Goal: Information Seeking & Learning: Learn about a topic

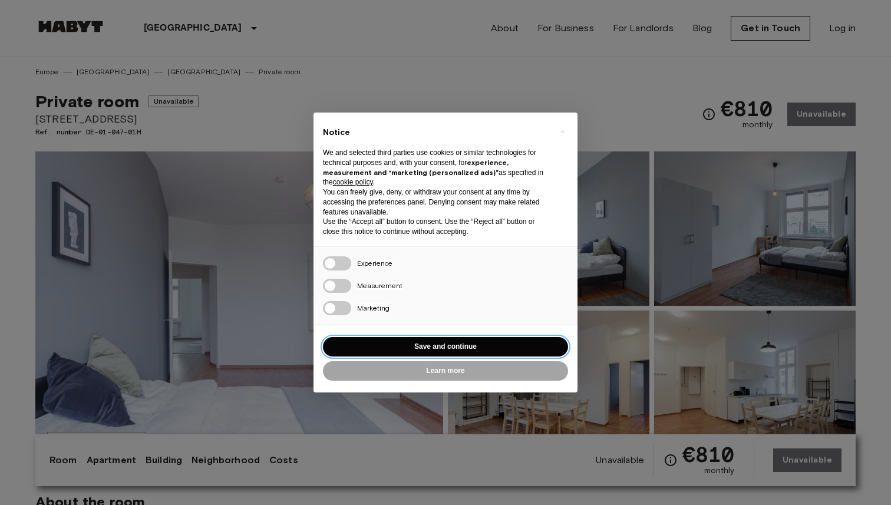
click at [436, 344] on button "Save and continue" at bounding box center [445, 346] width 245 height 19
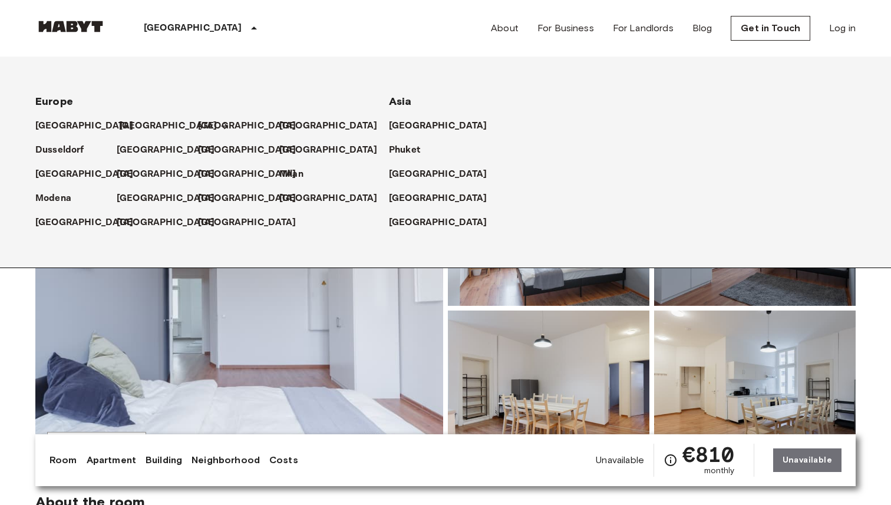
click at [126, 124] on p "[GEOGRAPHIC_DATA]" at bounding box center [168, 126] width 98 height 14
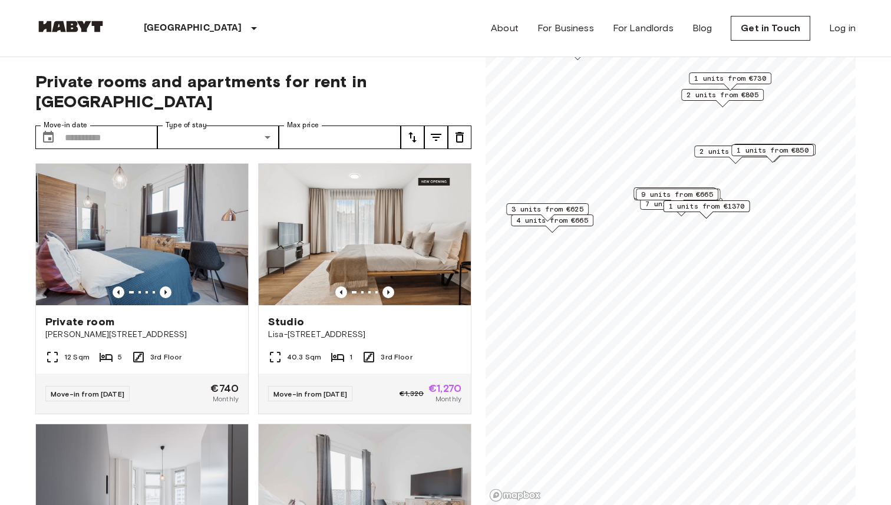
click at [708, 215] on div "Map marker" at bounding box center [706, 214] width 13 height 6
click at [534, 210] on span "3 units from €625" at bounding box center [547, 209] width 72 height 11
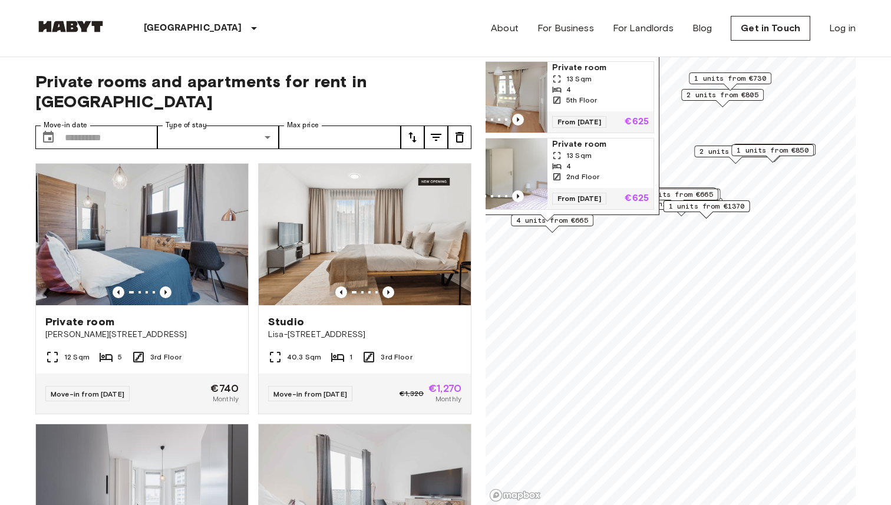
click at [557, 224] on span "4 units from €665" at bounding box center [552, 220] width 72 height 11
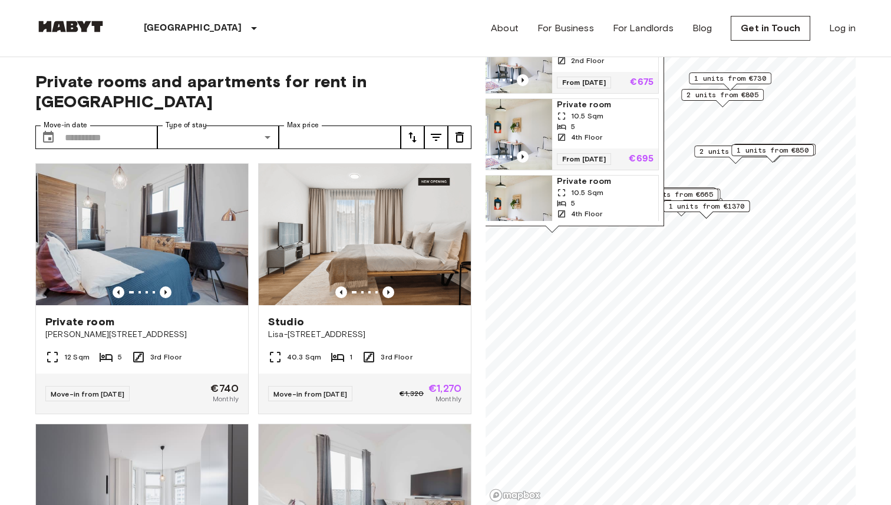
scroll to position [66, 0]
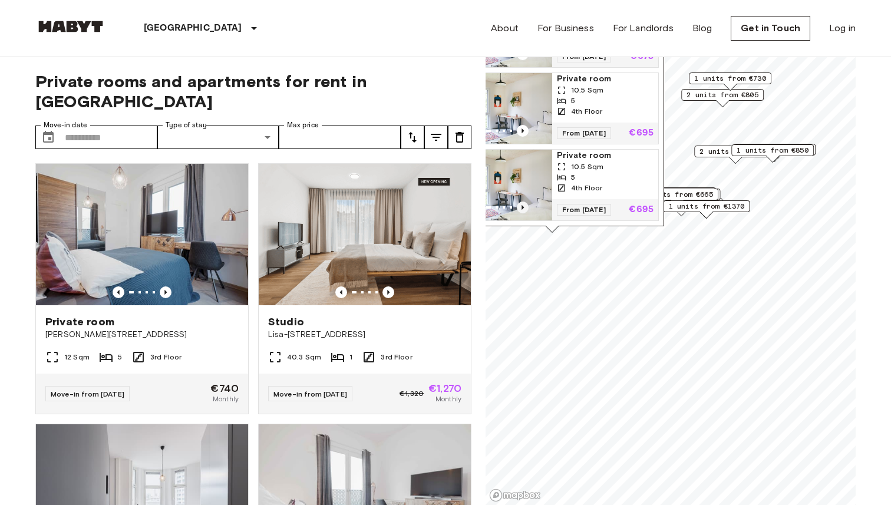
click at [521, 209] on icon "Previous image" at bounding box center [522, 207] width 2 height 5
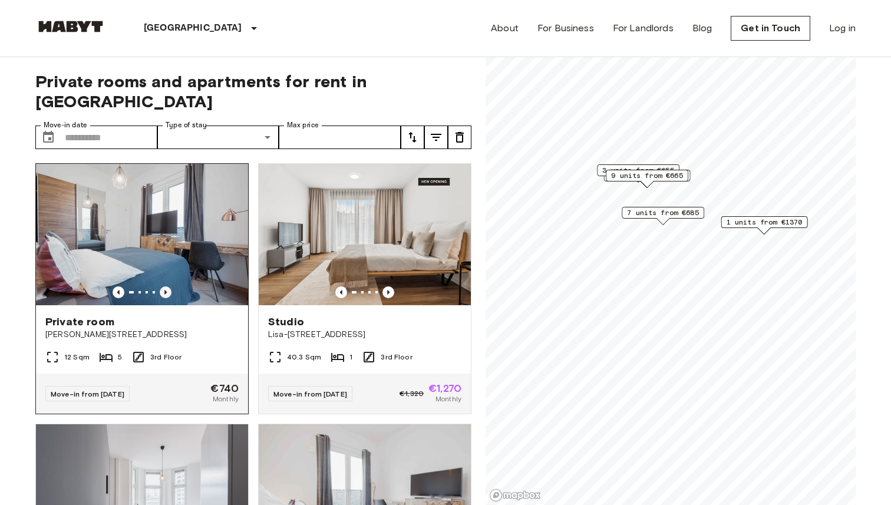
click at [167, 286] on icon "Previous image" at bounding box center [166, 292] width 12 height 12
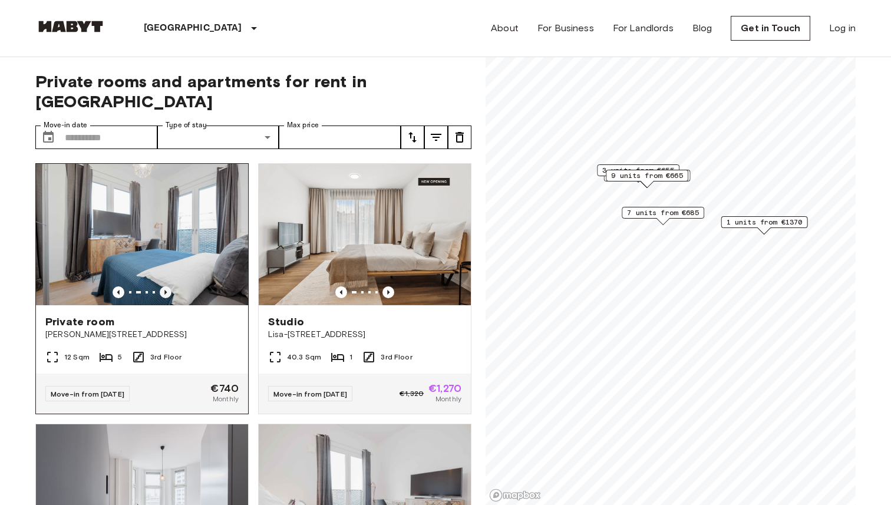
click at [166, 286] on icon "Previous image" at bounding box center [166, 292] width 12 height 12
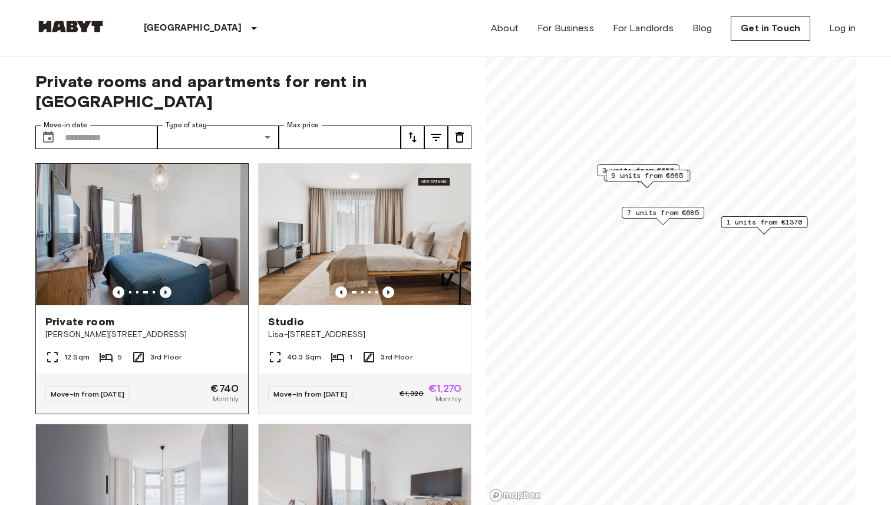
click at [166, 286] on icon "Previous image" at bounding box center [166, 292] width 12 height 12
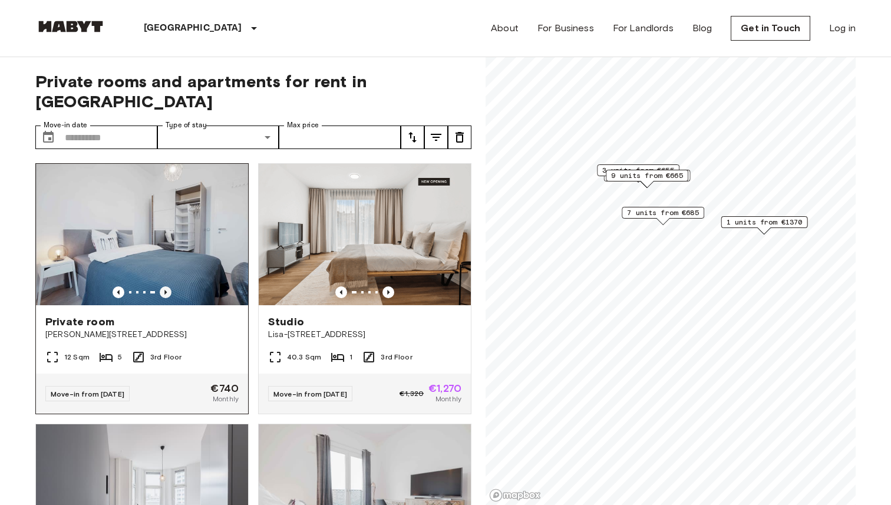
click at [166, 286] on icon "Previous image" at bounding box center [166, 292] width 12 height 12
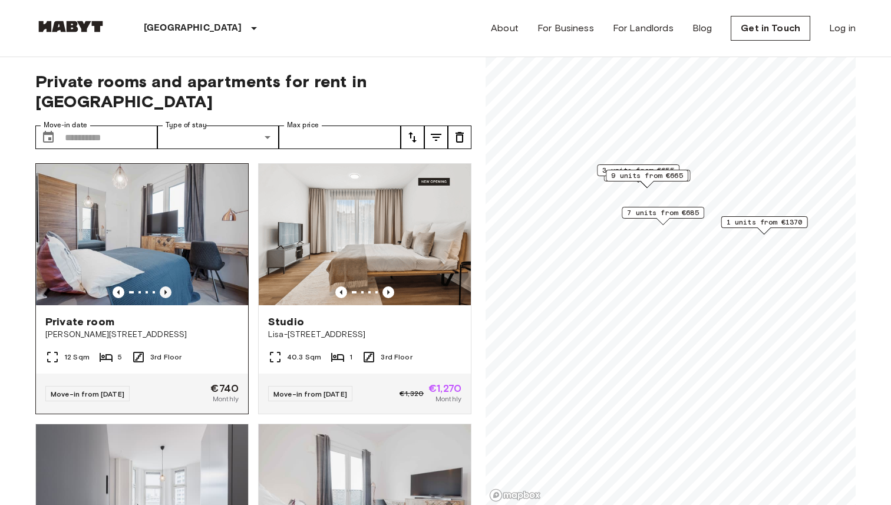
click at [166, 286] on icon "Previous image" at bounding box center [166, 292] width 12 height 12
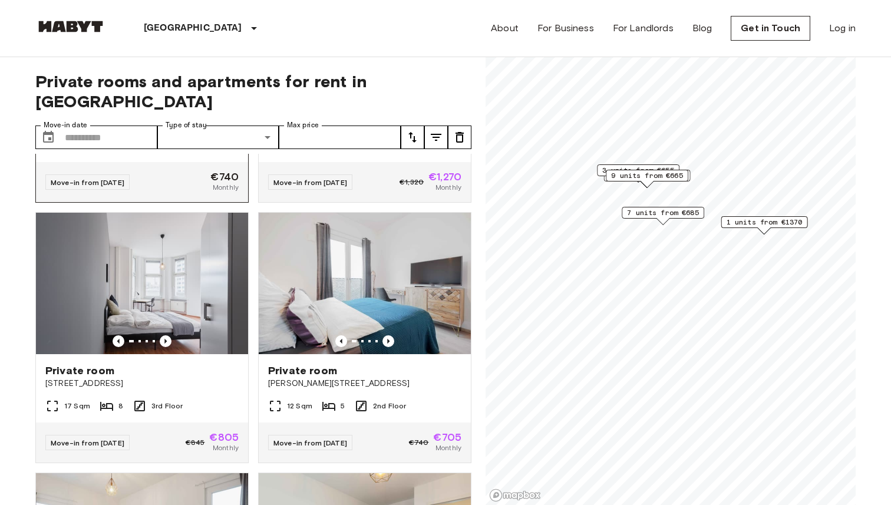
scroll to position [240, 0]
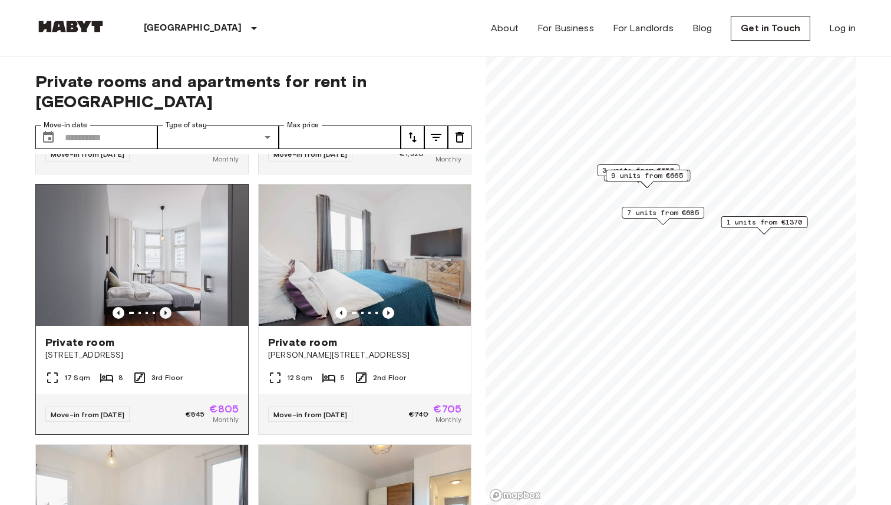
click at [166, 310] on icon "Previous image" at bounding box center [165, 312] width 2 height 5
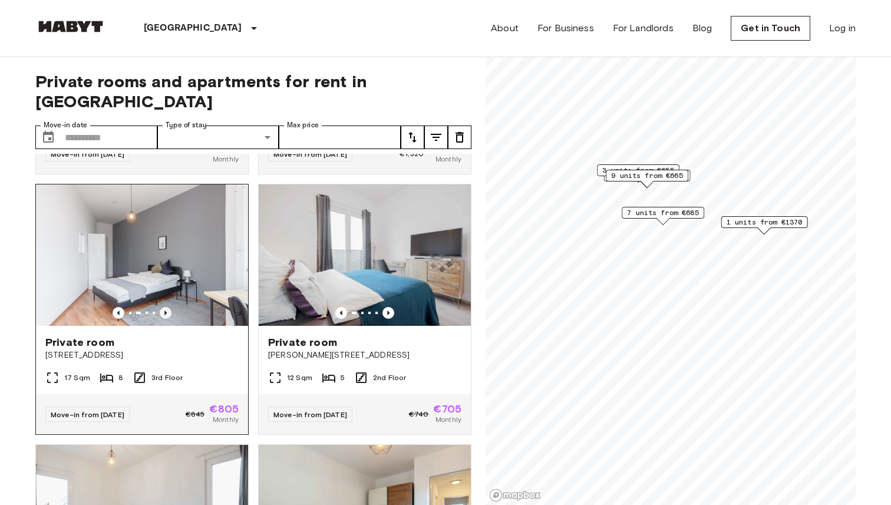
click at [166, 310] on icon "Previous image" at bounding box center [165, 312] width 2 height 5
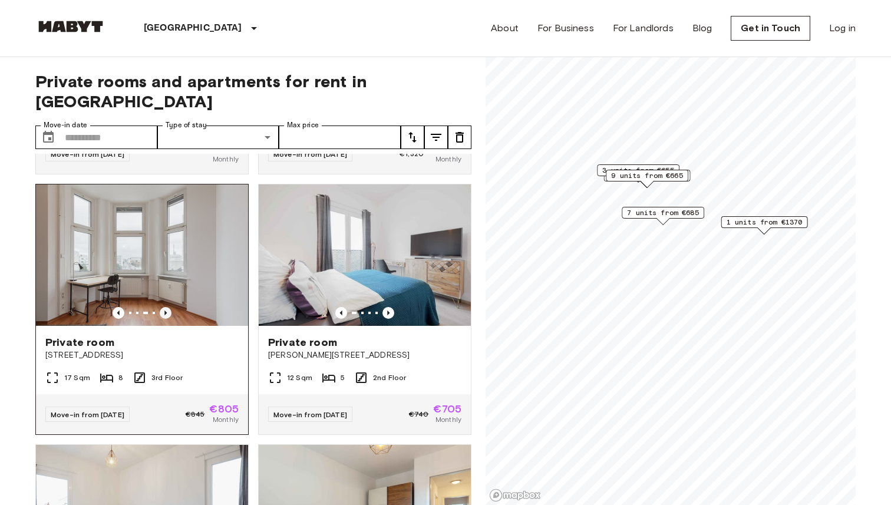
click at [166, 310] on icon "Previous image" at bounding box center [165, 312] width 2 height 5
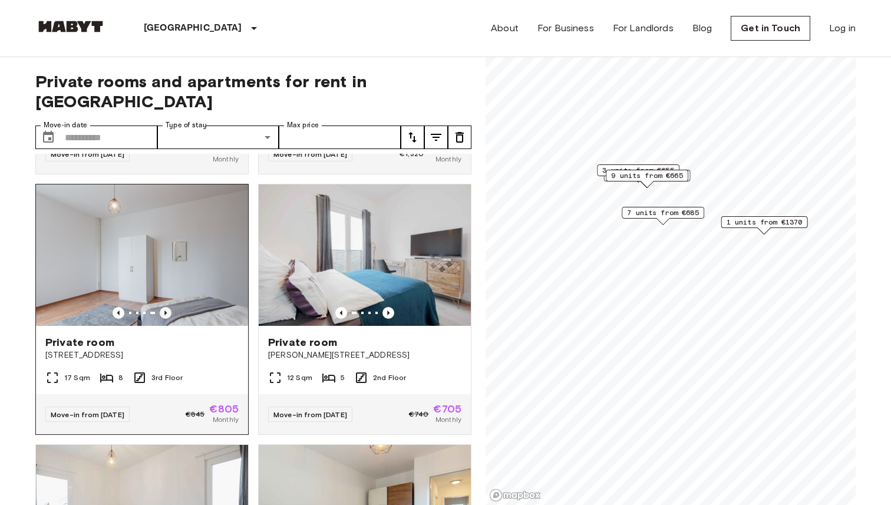
click at [166, 310] on icon "Previous image" at bounding box center [165, 312] width 2 height 5
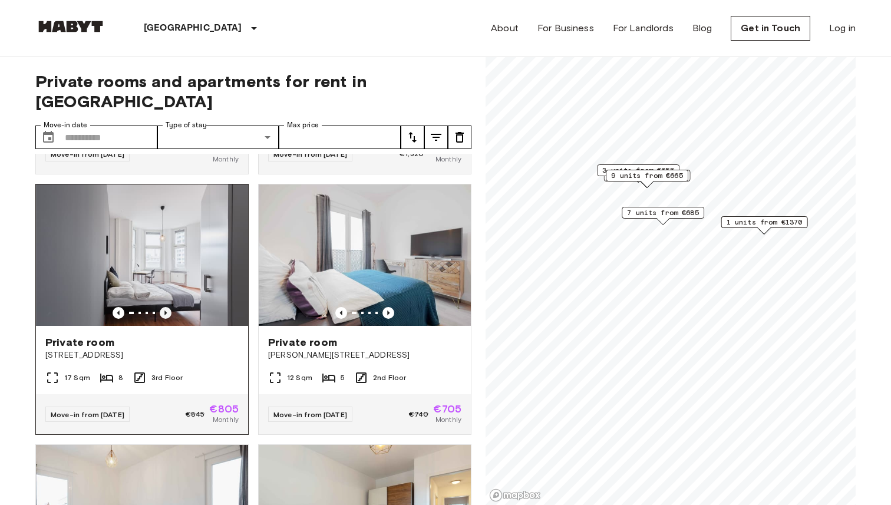
click at [166, 310] on icon "Previous image" at bounding box center [165, 312] width 2 height 5
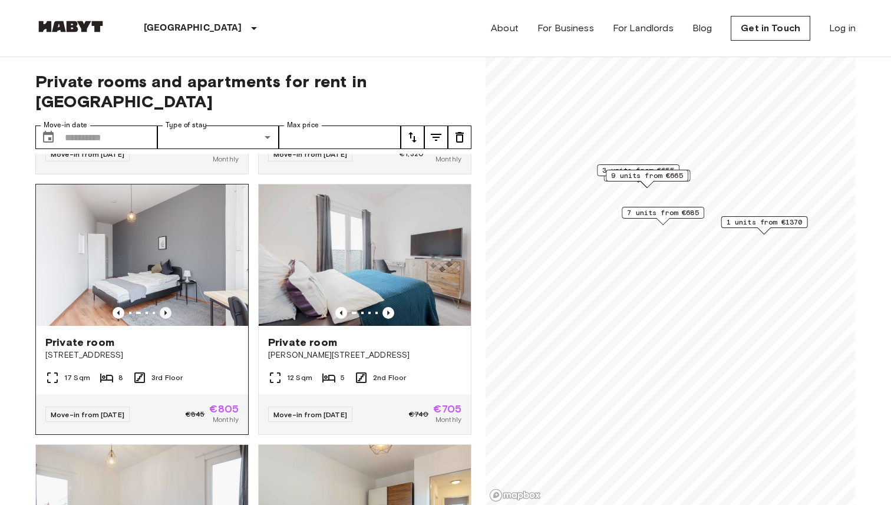
click at [166, 310] on icon "Previous image" at bounding box center [165, 312] width 2 height 5
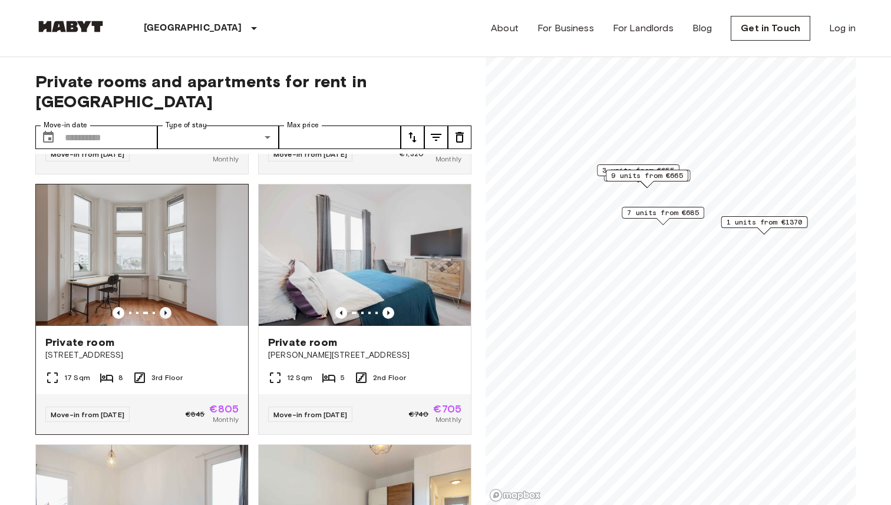
click at [166, 310] on icon "Previous image" at bounding box center [165, 312] width 2 height 5
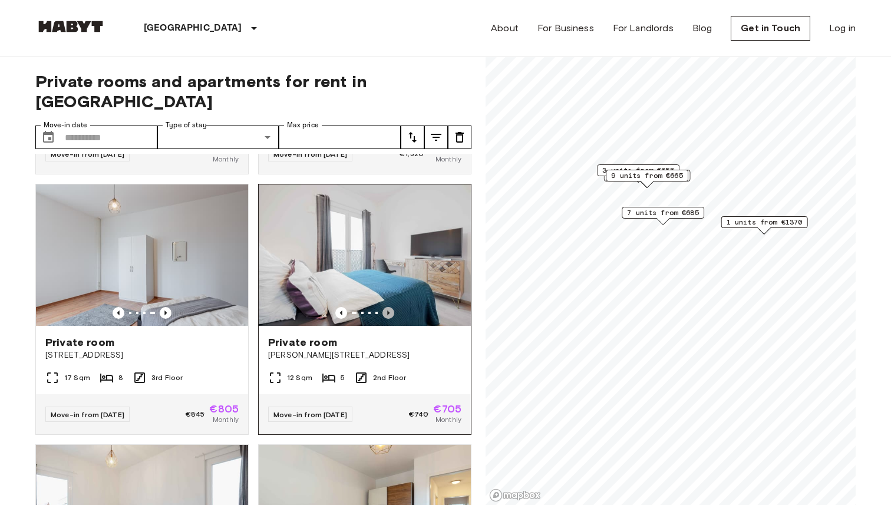
click at [386, 307] on icon "Previous image" at bounding box center [388, 313] width 12 height 12
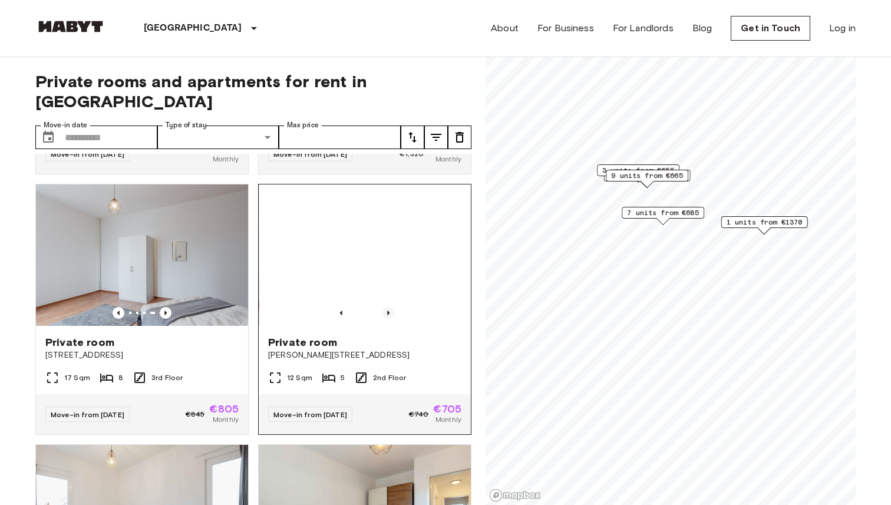
click at [386, 307] on icon "Previous image" at bounding box center [388, 313] width 12 height 12
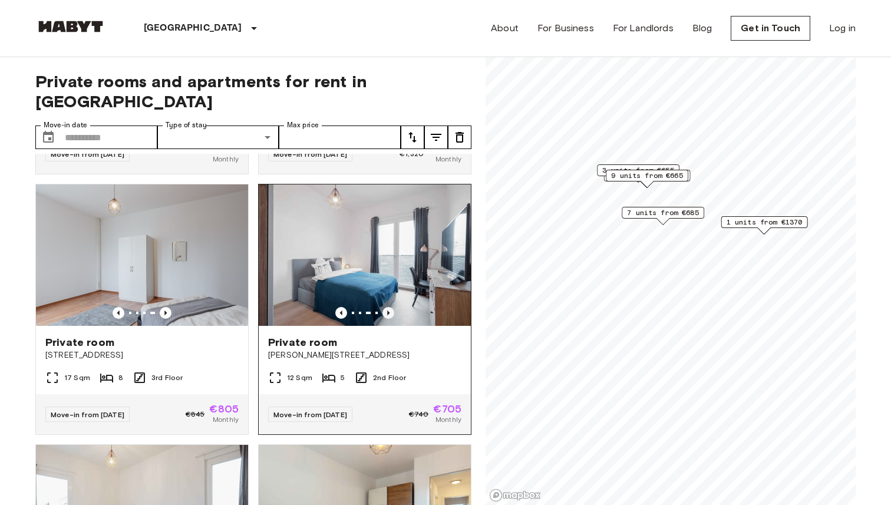
click at [386, 307] on icon "Previous image" at bounding box center [388, 313] width 12 height 12
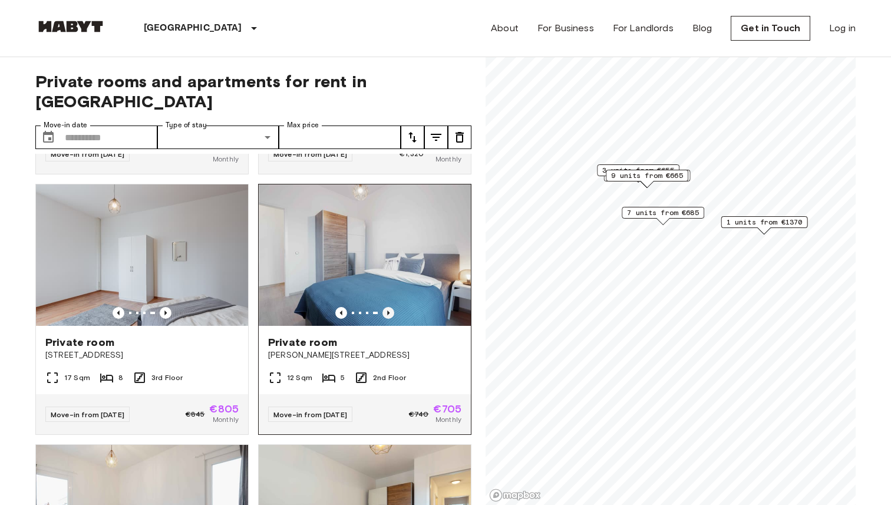
click at [386, 307] on icon "Previous image" at bounding box center [388, 313] width 12 height 12
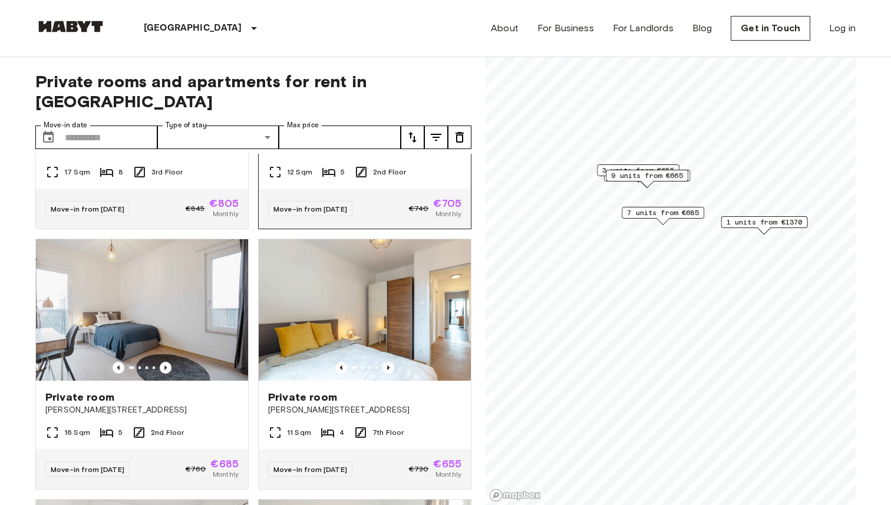
scroll to position [462, 0]
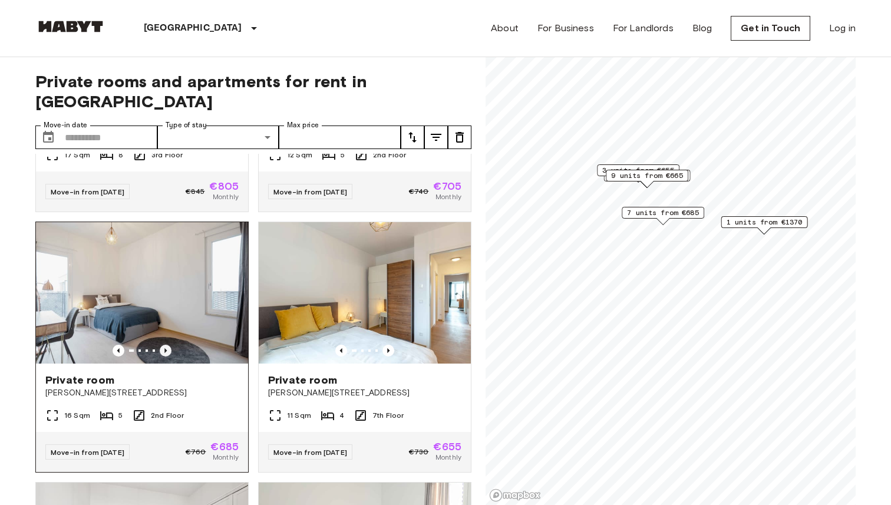
click at [167, 345] on icon "Previous image" at bounding box center [166, 351] width 12 height 12
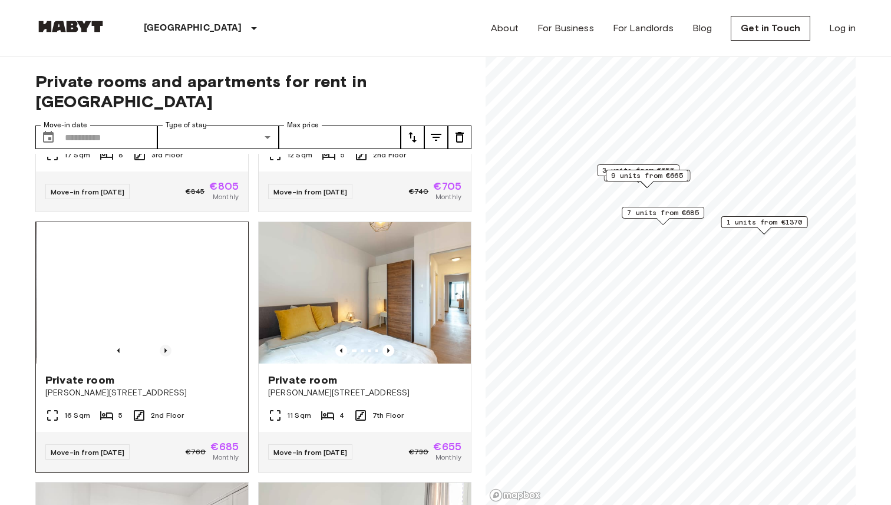
click at [167, 345] on icon "Previous image" at bounding box center [166, 351] width 12 height 12
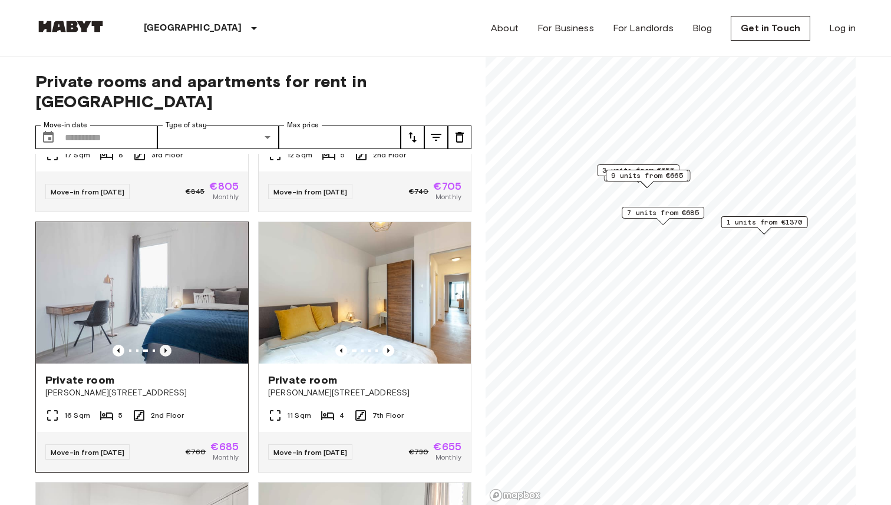
click at [167, 345] on icon "Previous image" at bounding box center [166, 351] width 12 height 12
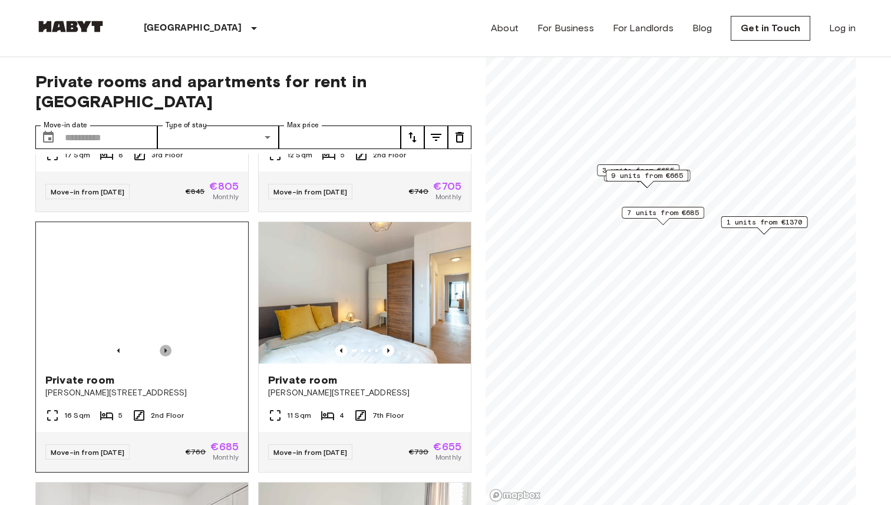
click at [167, 345] on icon "Previous image" at bounding box center [166, 351] width 12 height 12
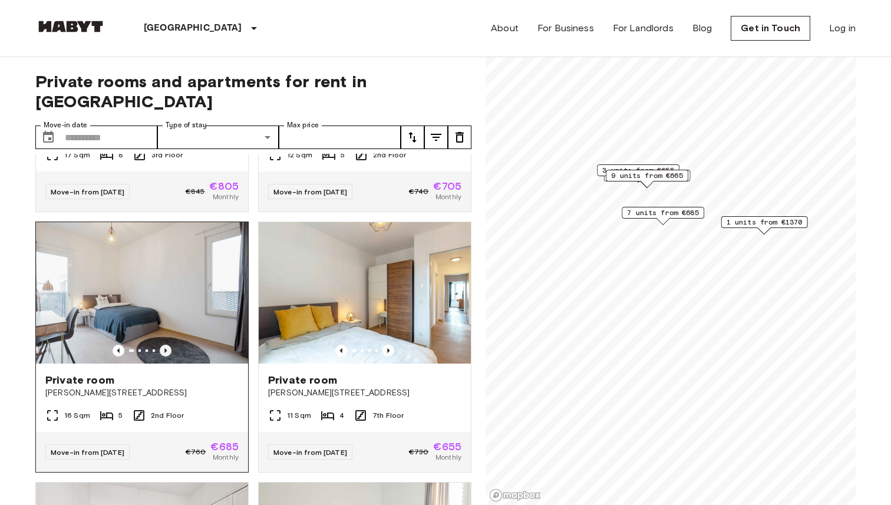
click at [167, 345] on icon "Previous image" at bounding box center [166, 351] width 12 height 12
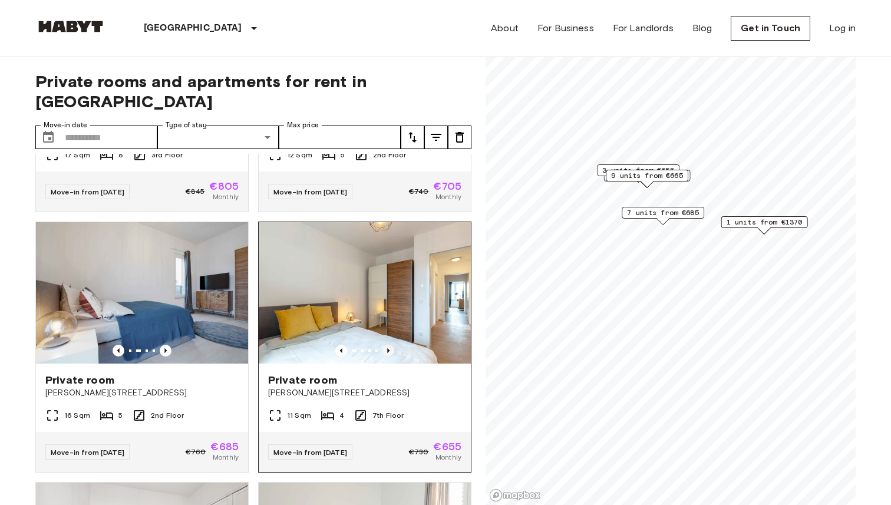
click at [391, 345] on icon "Previous image" at bounding box center [388, 351] width 12 height 12
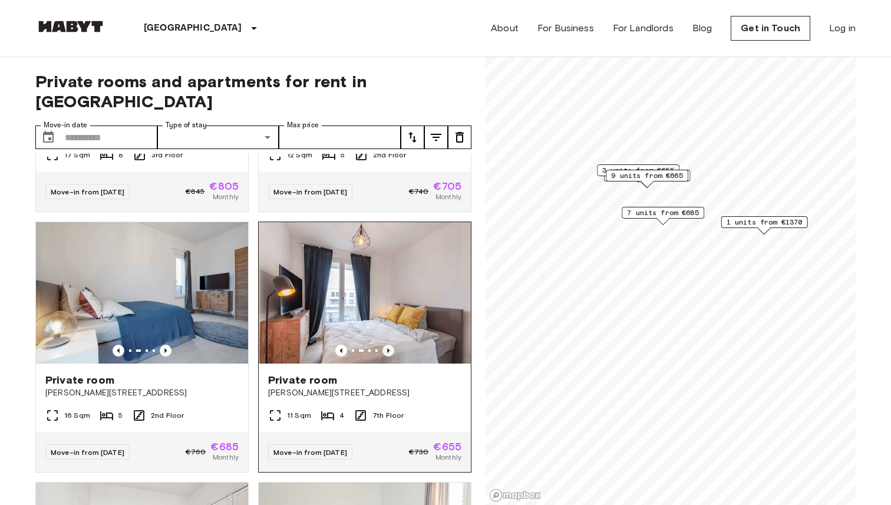
click at [391, 345] on icon "Previous image" at bounding box center [388, 351] width 12 height 12
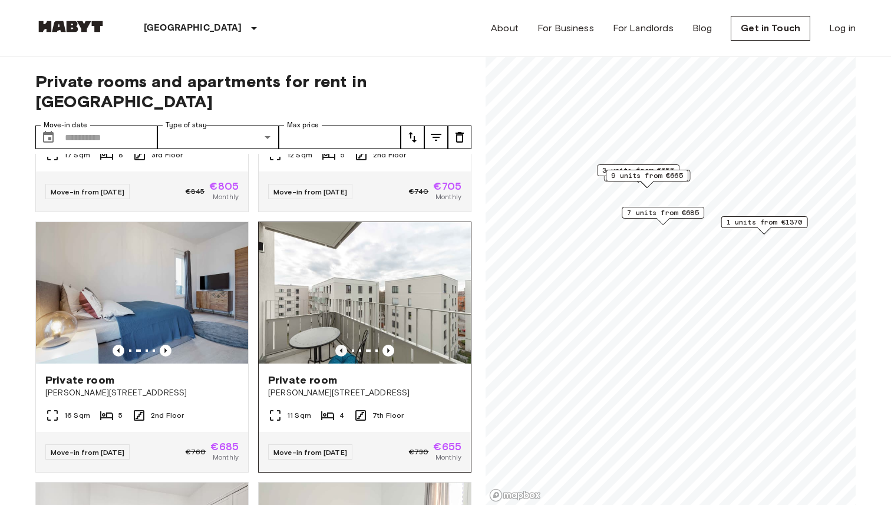
click at [338, 345] on icon "Previous image" at bounding box center [341, 351] width 12 height 12
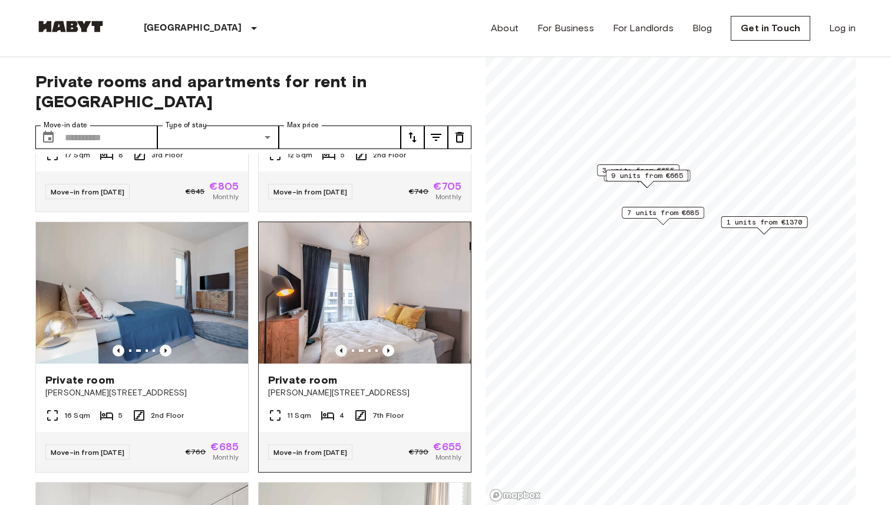
click at [338, 345] on icon "Previous image" at bounding box center [341, 351] width 12 height 12
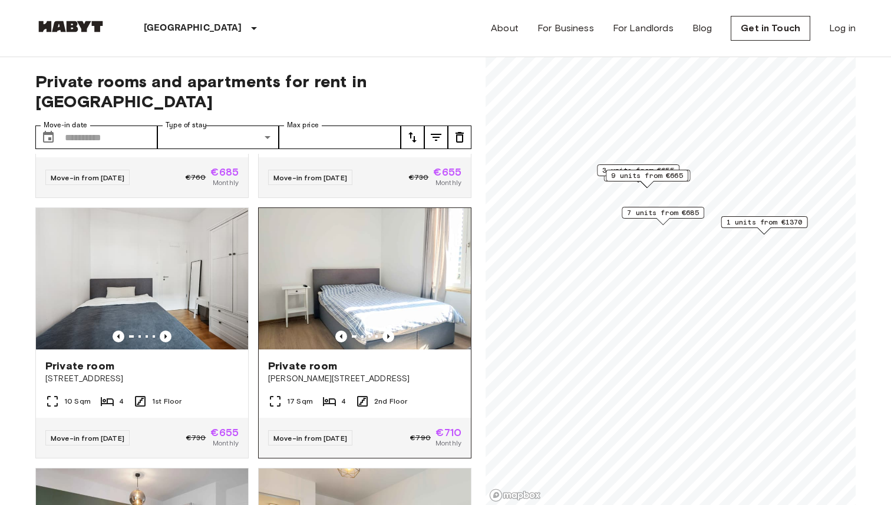
scroll to position [742, 0]
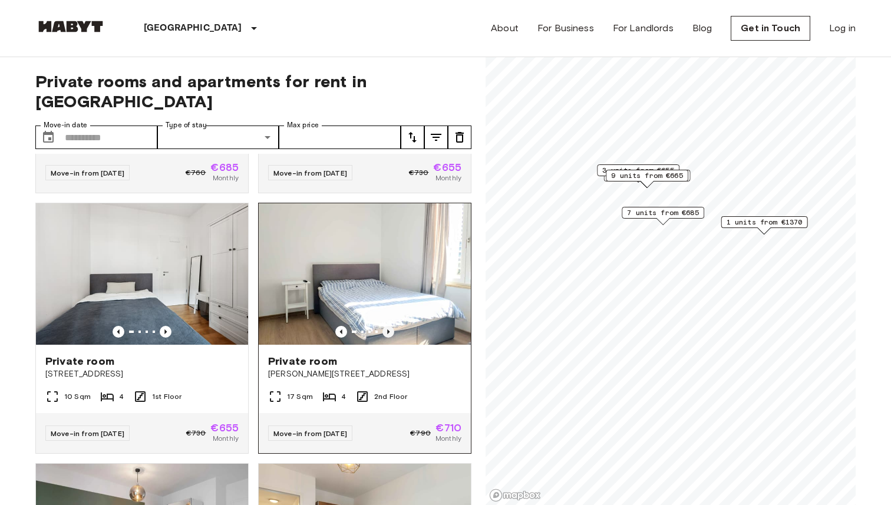
click at [385, 326] on icon "Previous image" at bounding box center [388, 332] width 12 height 12
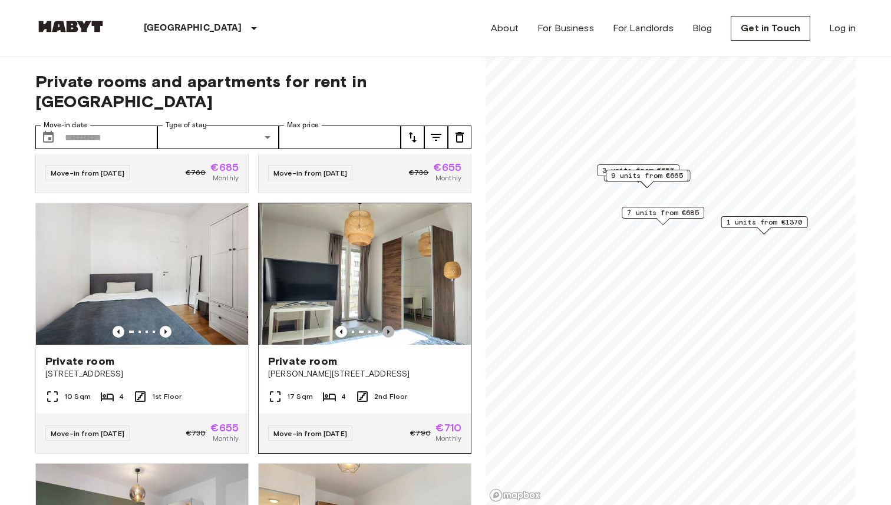
click at [386, 326] on icon "Previous image" at bounding box center [388, 332] width 12 height 12
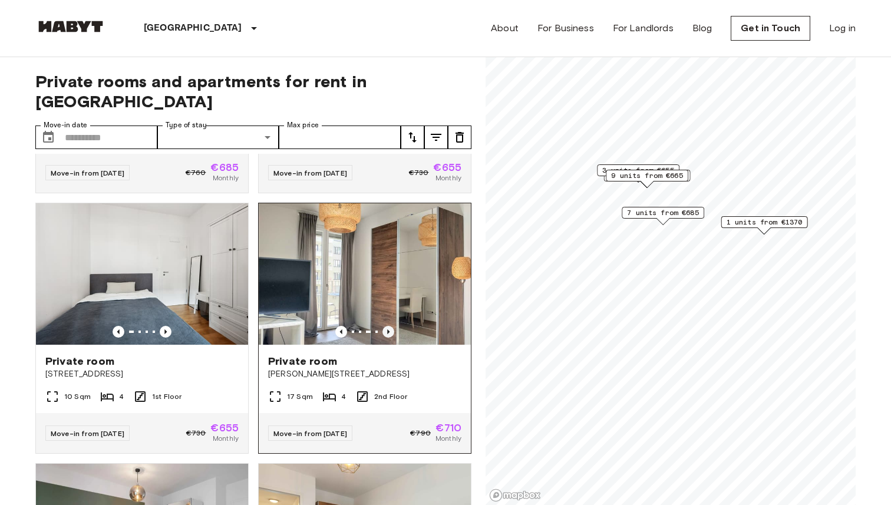
click at [386, 326] on icon "Previous image" at bounding box center [388, 332] width 12 height 12
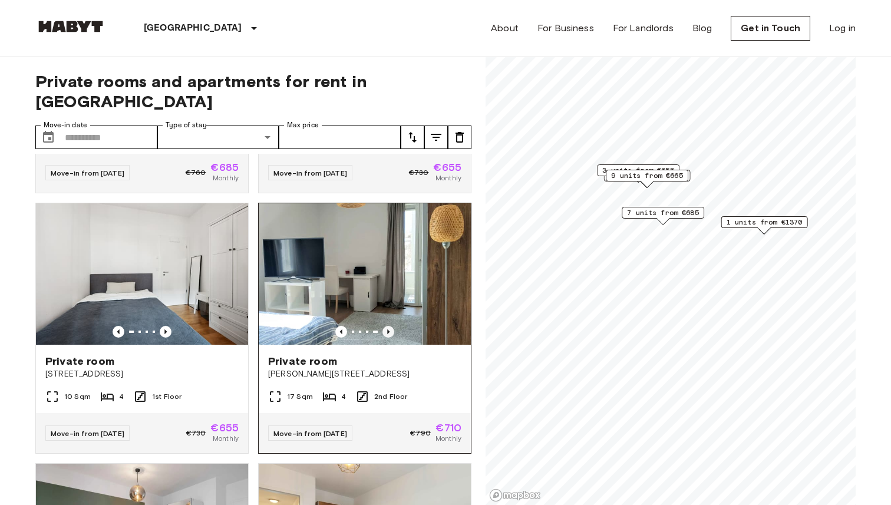
click at [387, 326] on icon "Previous image" at bounding box center [388, 332] width 12 height 12
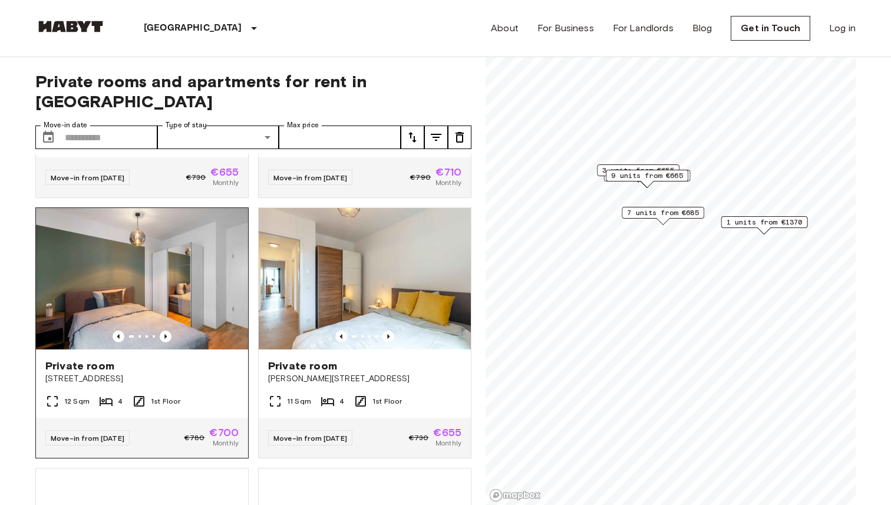
scroll to position [1004, 0]
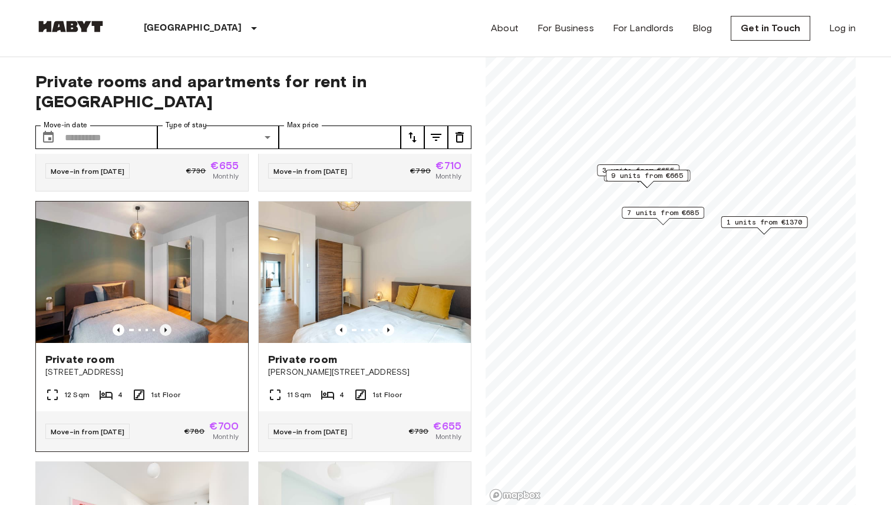
click at [166, 324] on icon "Previous image" at bounding box center [166, 330] width 12 height 12
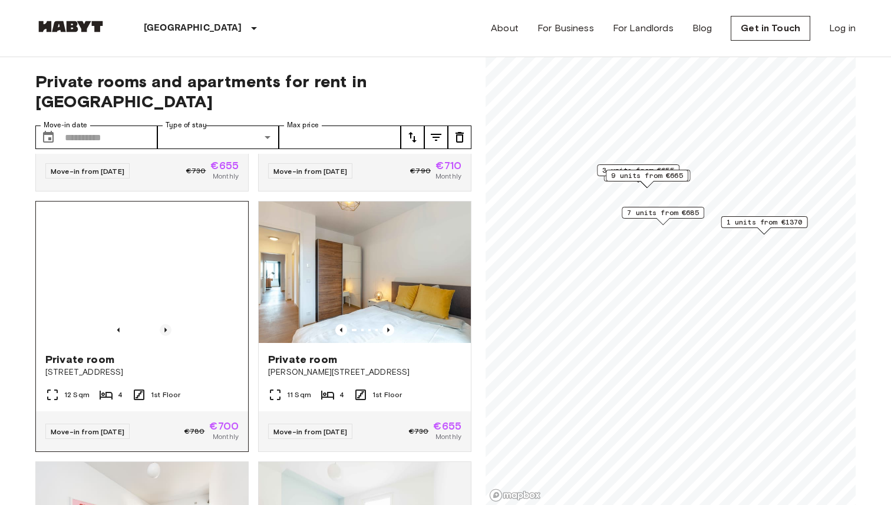
click at [166, 324] on icon "Previous image" at bounding box center [166, 330] width 12 height 12
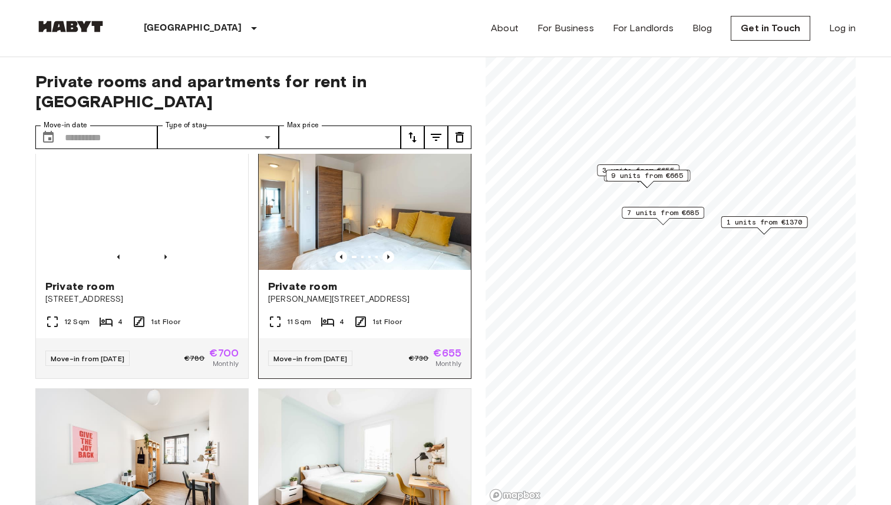
scroll to position [1089, 0]
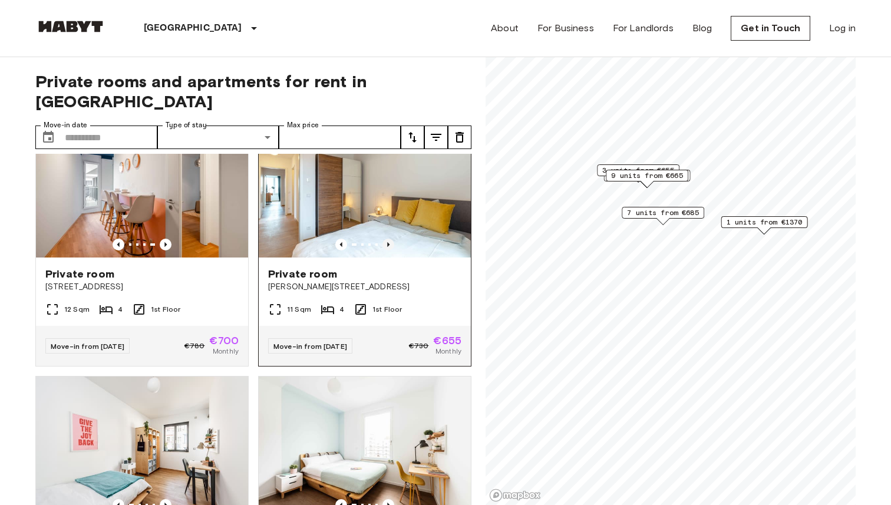
click at [390, 239] on icon "Previous image" at bounding box center [388, 245] width 12 height 12
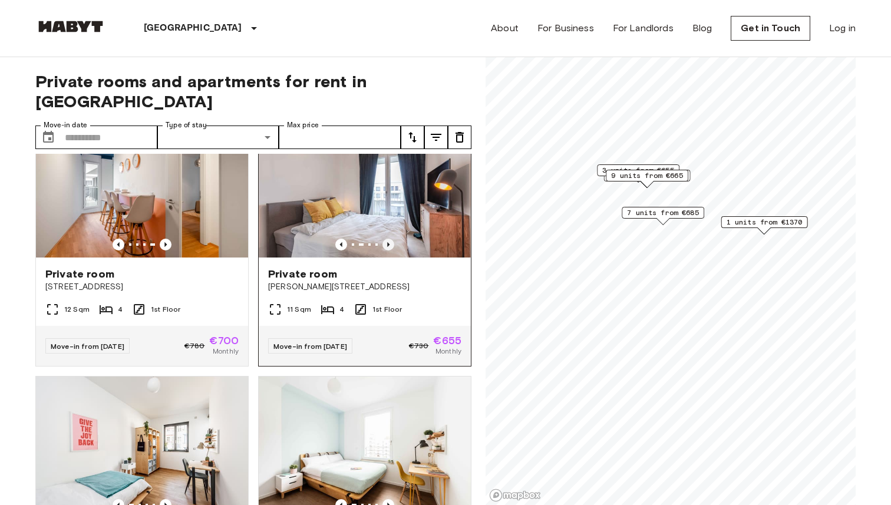
click at [390, 239] on icon "Previous image" at bounding box center [388, 245] width 12 height 12
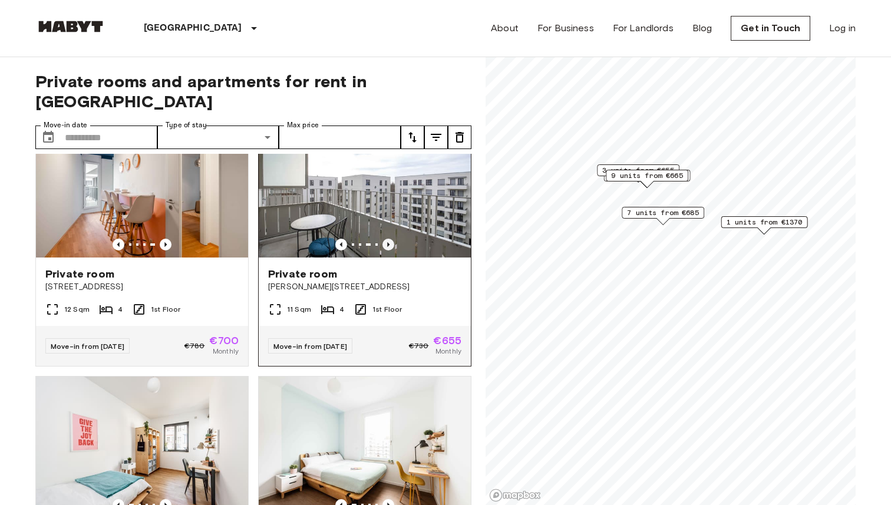
click at [390, 239] on icon "Previous image" at bounding box center [388, 245] width 12 height 12
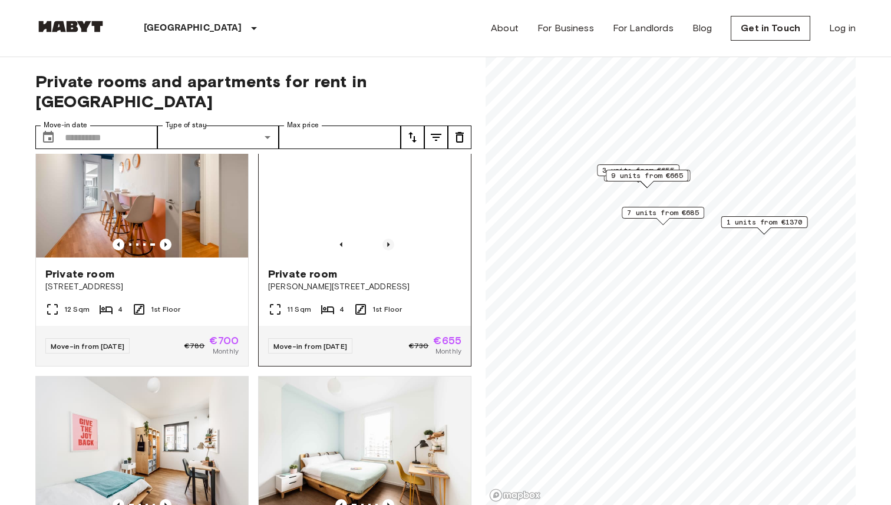
click at [390, 239] on icon "Previous image" at bounding box center [388, 245] width 12 height 12
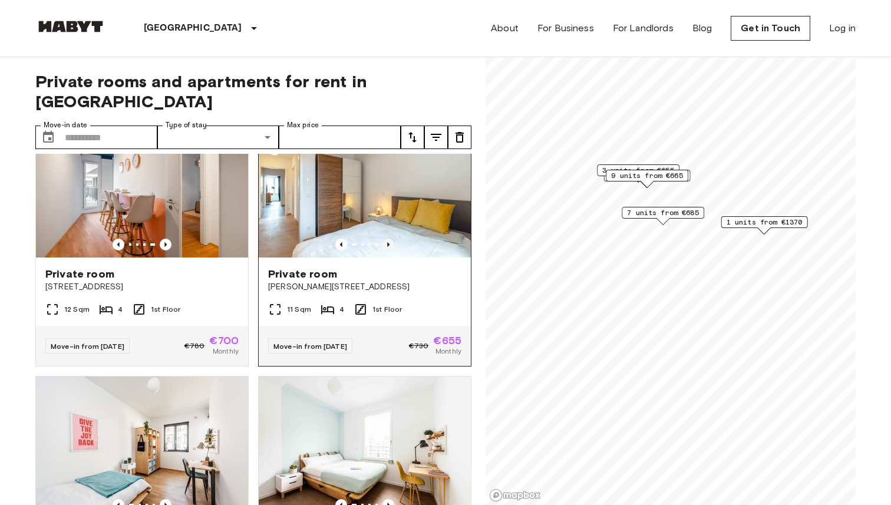
click at [390, 239] on icon "Previous image" at bounding box center [388, 245] width 12 height 12
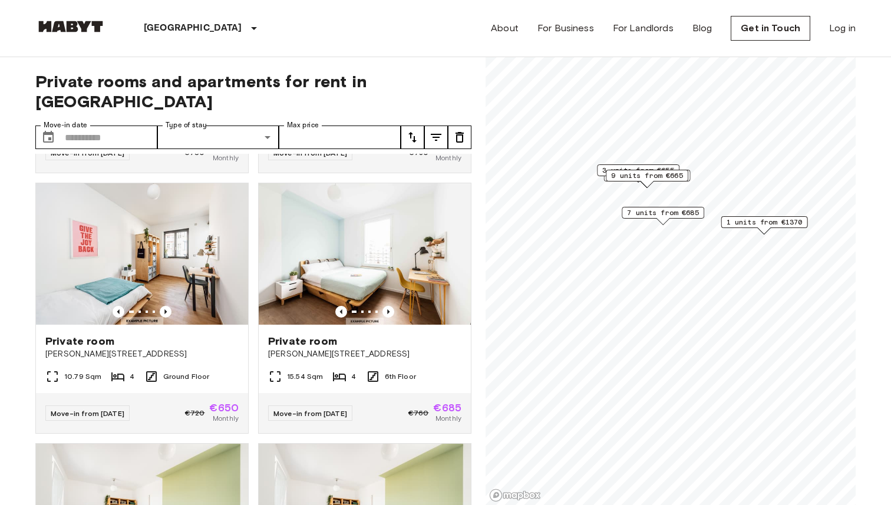
scroll to position [1287, 0]
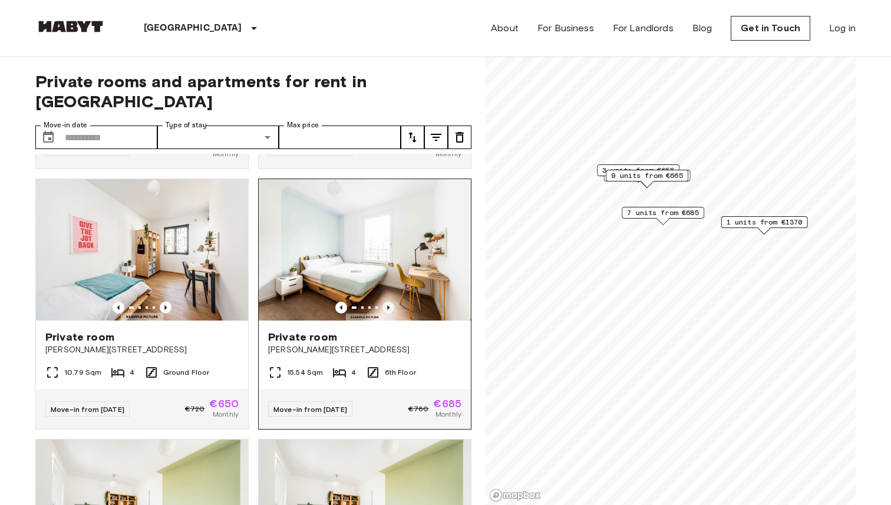
click at [390, 302] on icon "Previous image" at bounding box center [388, 308] width 12 height 12
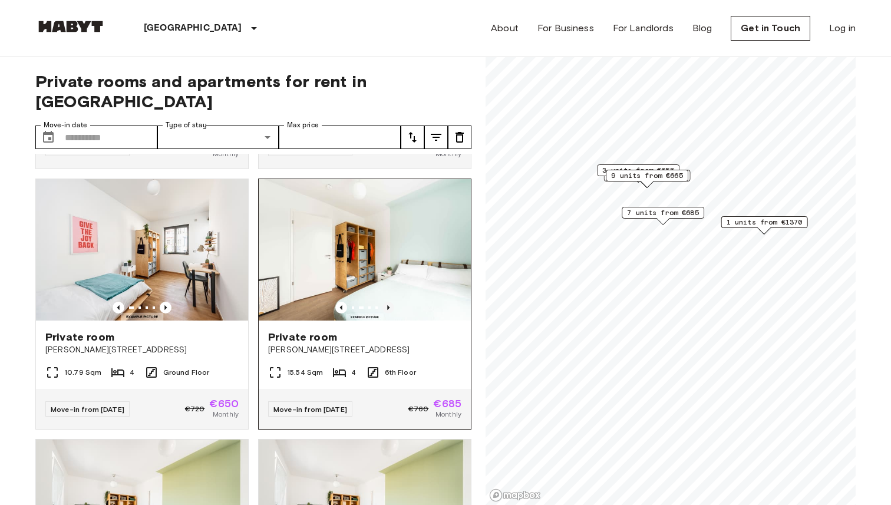
click at [390, 302] on icon "Previous image" at bounding box center [388, 308] width 12 height 12
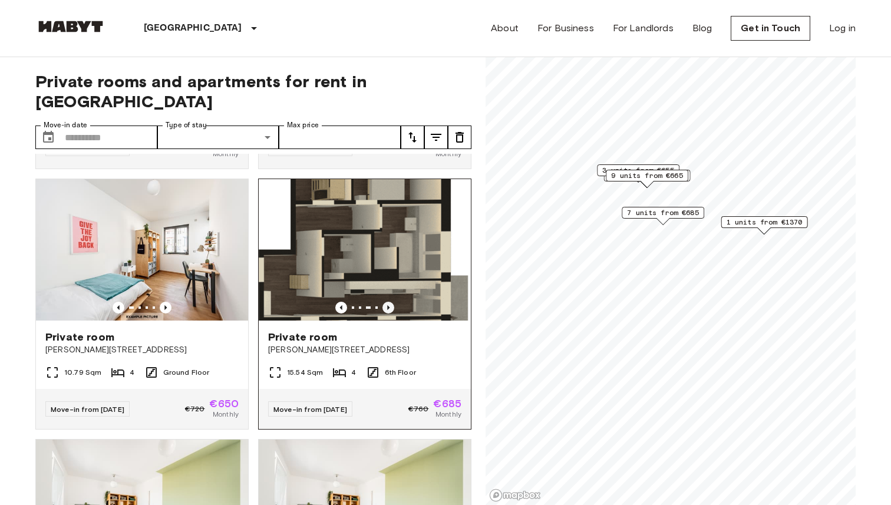
click at [390, 302] on icon "Previous image" at bounding box center [388, 308] width 12 height 12
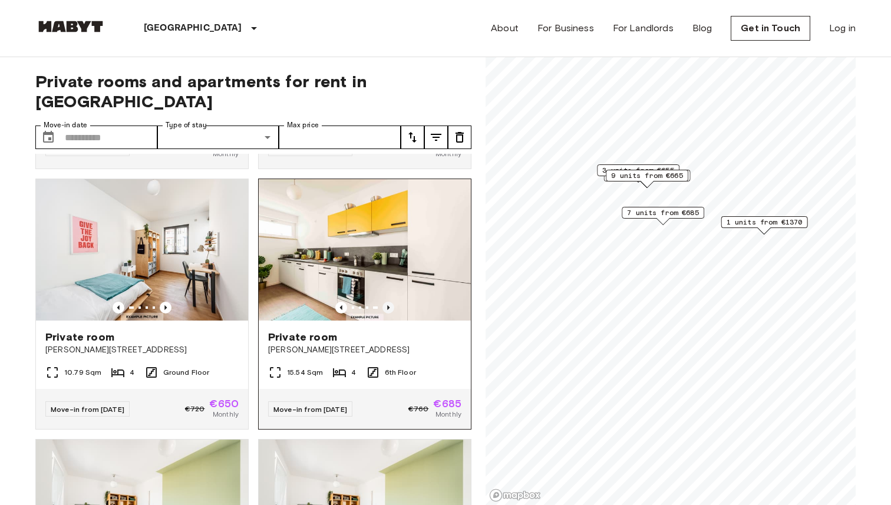
click at [390, 302] on icon "Previous image" at bounding box center [388, 308] width 12 height 12
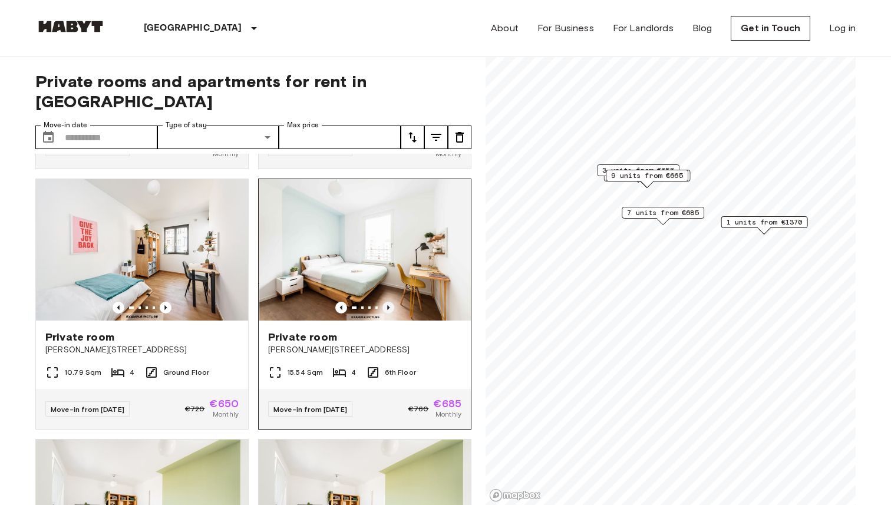
click at [390, 302] on icon "Previous image" at bounding box center [388, 308] width 12 height 12
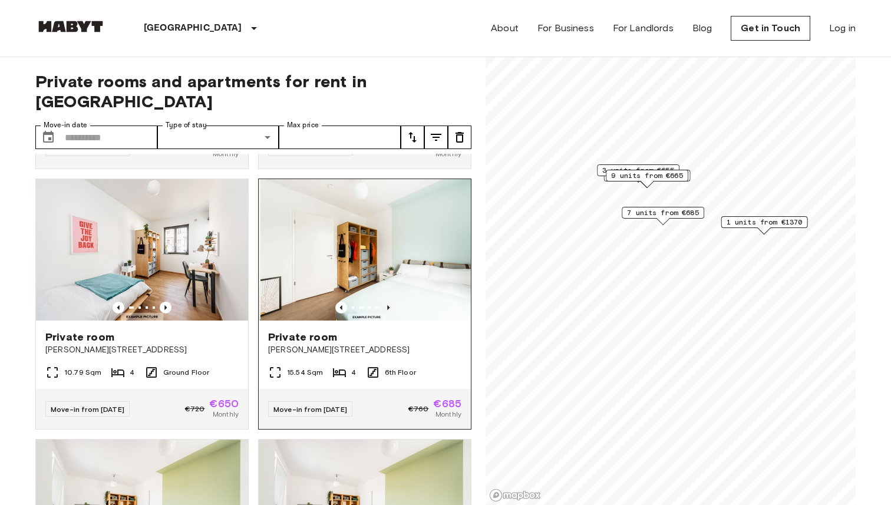
click at [390, 302] on icon "Previous image" at bounding box center [388, 308] width 12 height 12
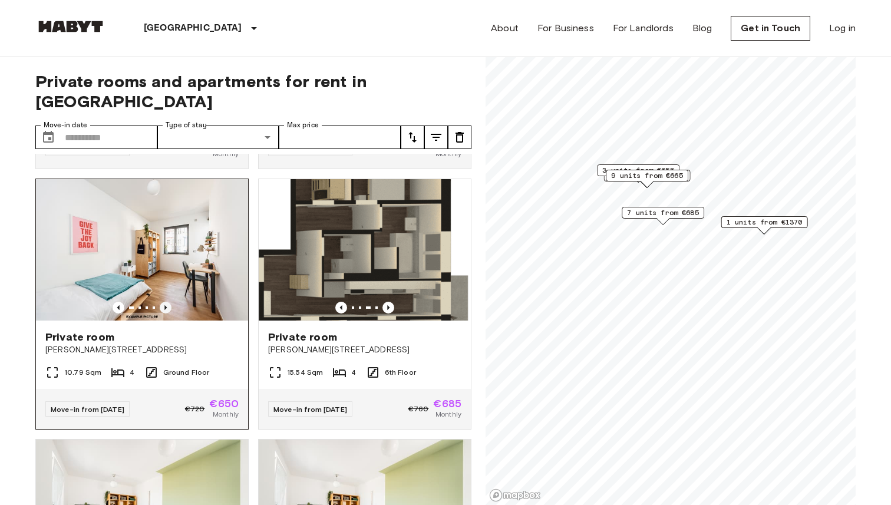
click at [166, 302] on icon "Previous image" at bounding box center [166, 308] width 12 height 12
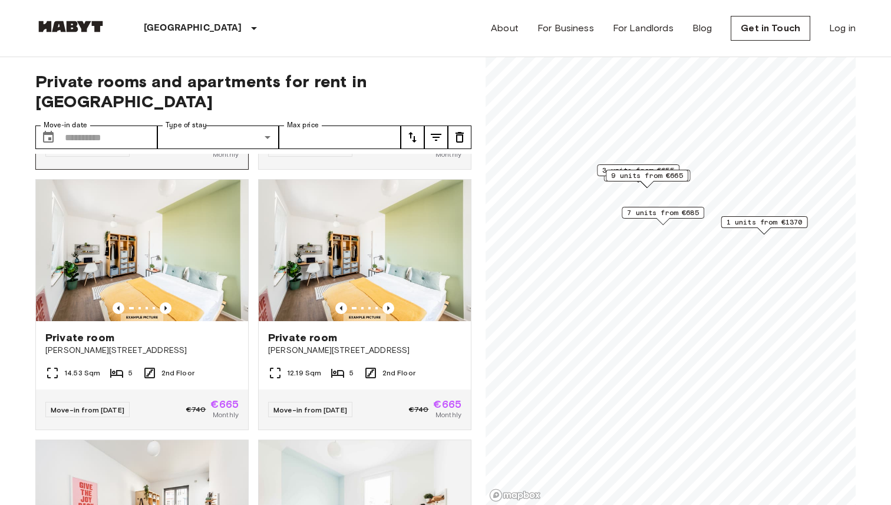
scroll to position [1554, 0]
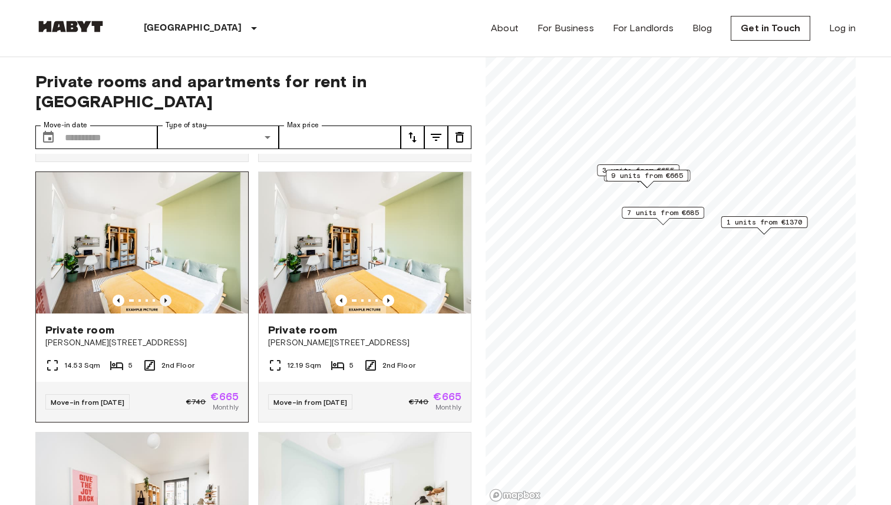
click at [164, 295] on icon "Previous image" at bounding box center [166, 301] width 12 height 12
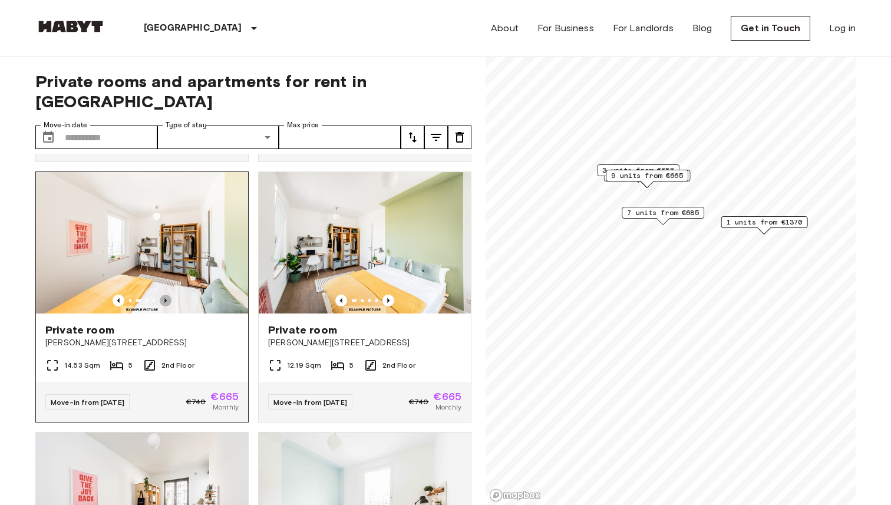
click at [164, 295] on icon "Previous image" at bounding box center [166, 301] width 12 height 12
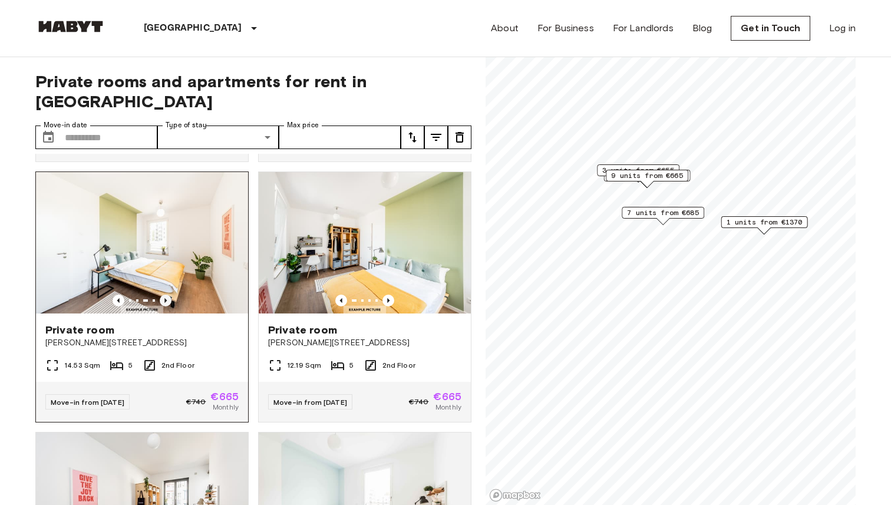
click at [164, 295] on icon "Previous image" at bounding box center [166, 301] width 12 height 12
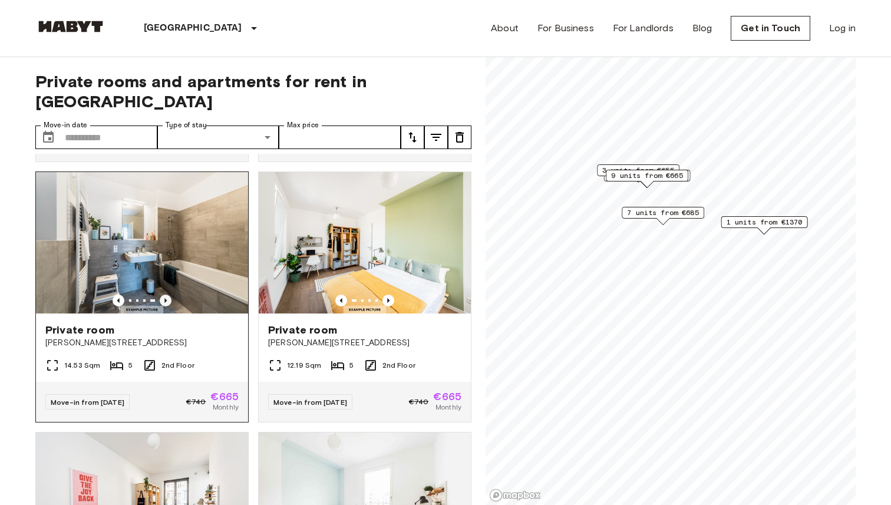
click at [164, 295] on icon "Previous image" at bounding box center [166, 301] width 12 height 12
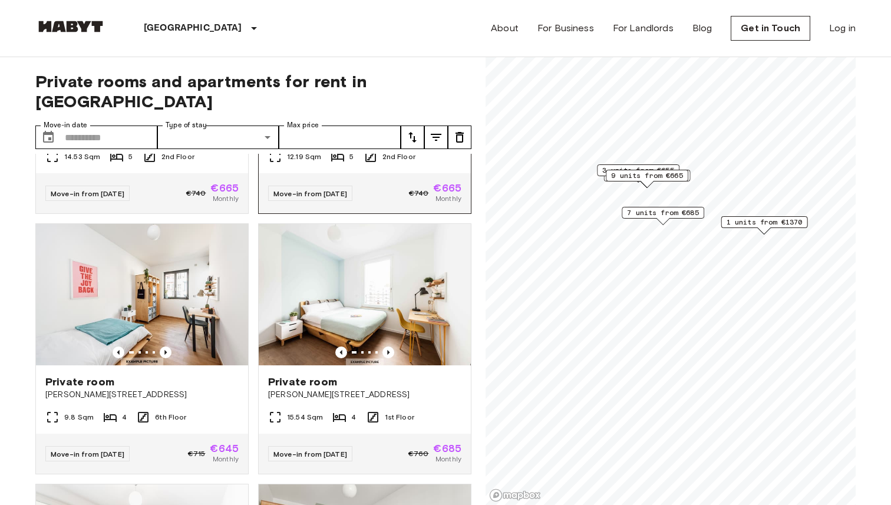
scroll to position [1763, 0]
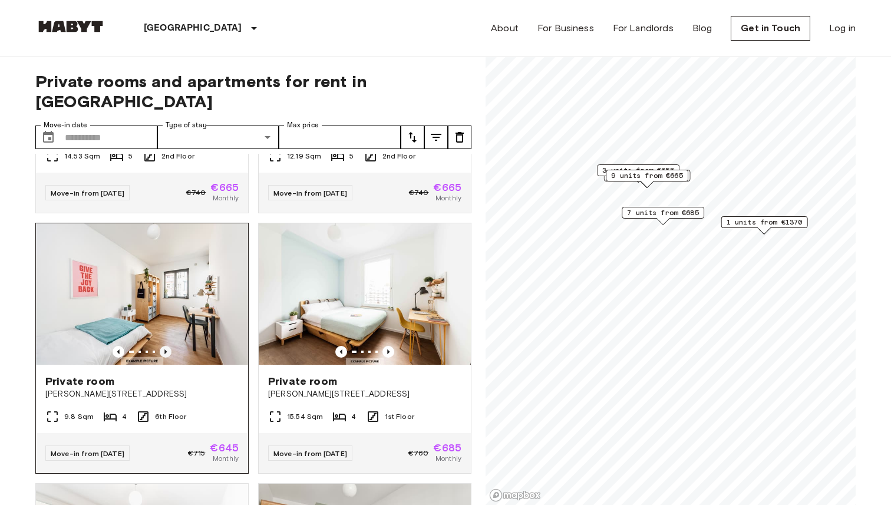
click at [168, 346] on icon "Previous image" at bounding box center [166, 352] width 12 height 12
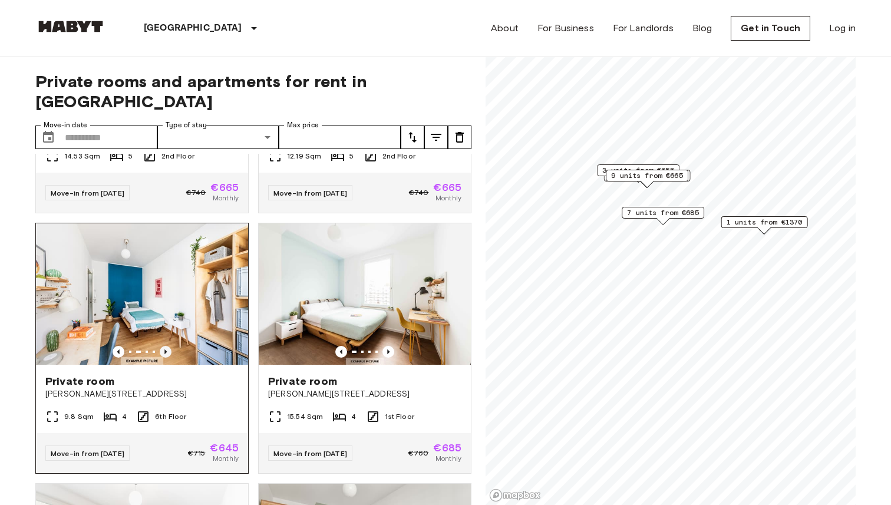
click at [168, 346] on icon "Previous image" at bounding box center [166, 352] width 12 height 12
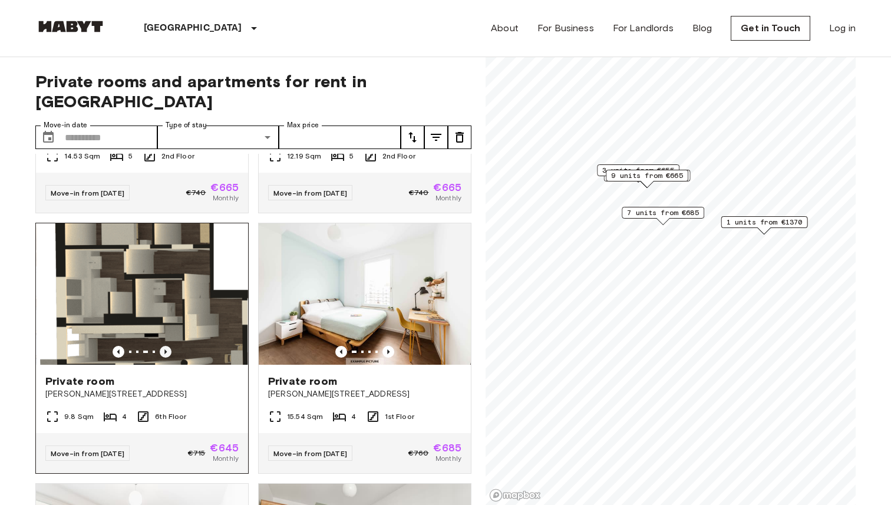
click at [168, 346] on icon "Previous image" at bounding box center [166, 352] width 12 height 12
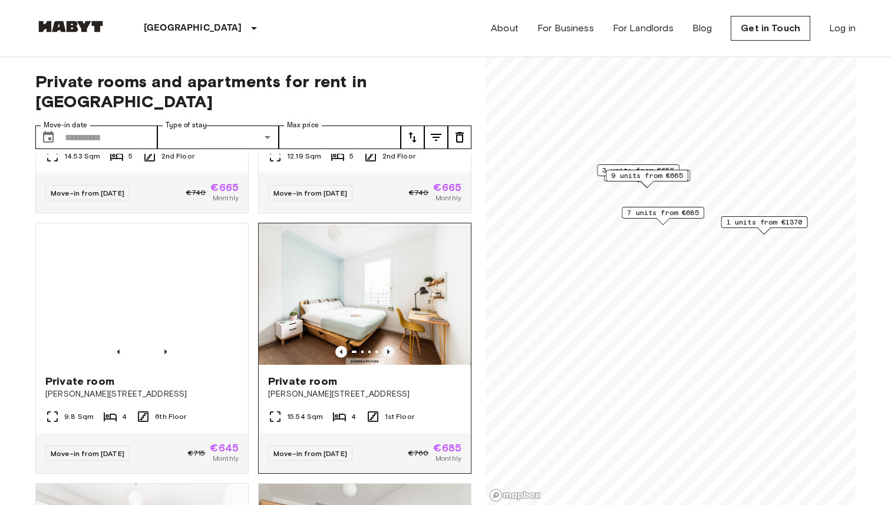
click at [390, 346] on icon "Previous image" at bounding box center [388, 352] width 12 height 12
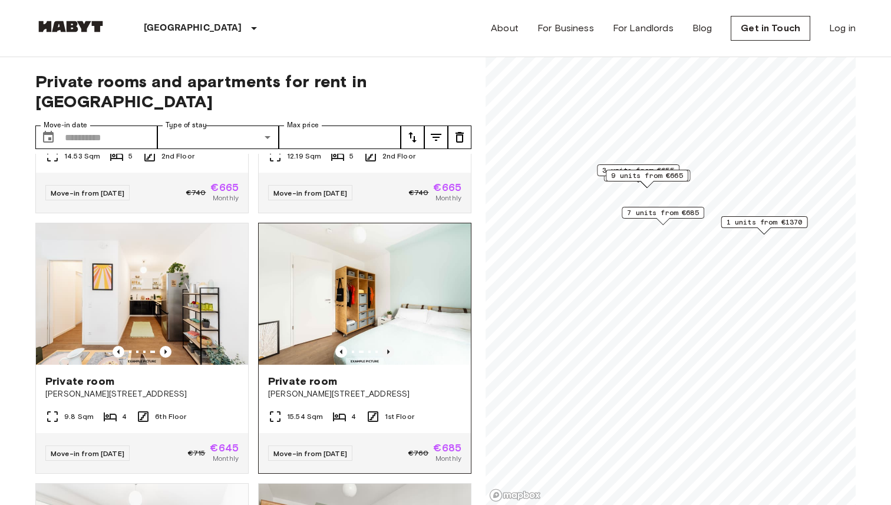
click at [390, 346] on icon "Previous image" at bounding box center [388, 352] width 12 height 12
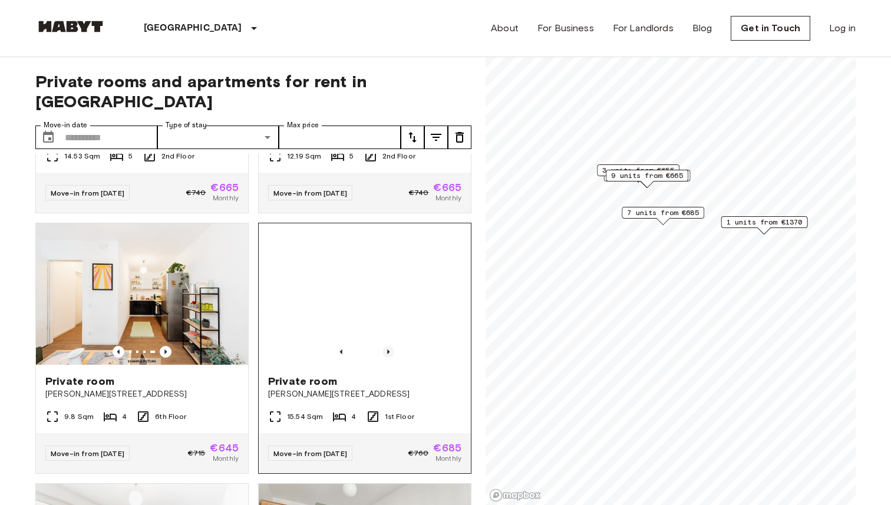
click at [390, 346] on icon "Previous image" at bounding box center [388, 352] width 12 height 12
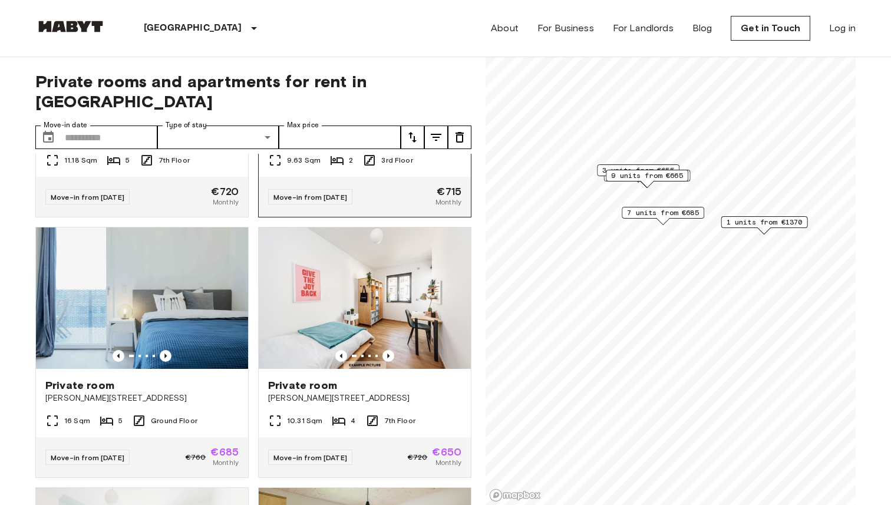
scroll to position [2281, 0]
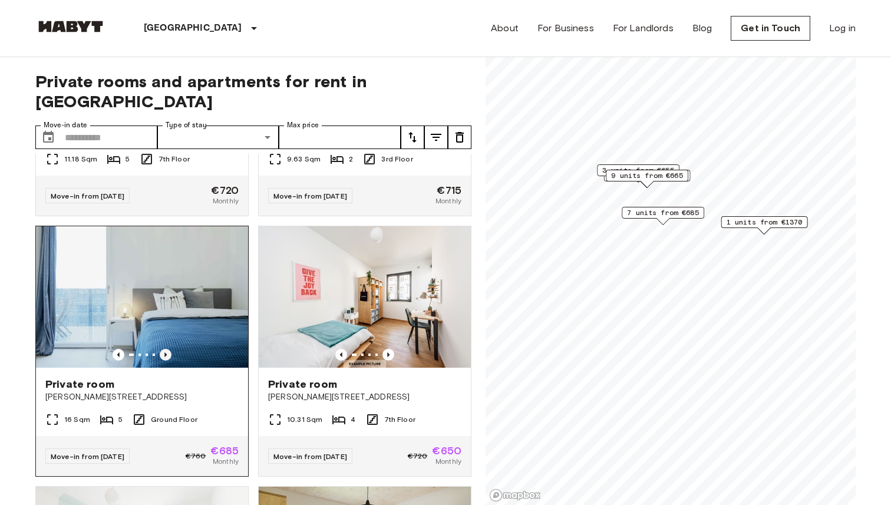
click at [167, 349] on icon "Previous image" at bounding box center [166, 355] width 12 height 12
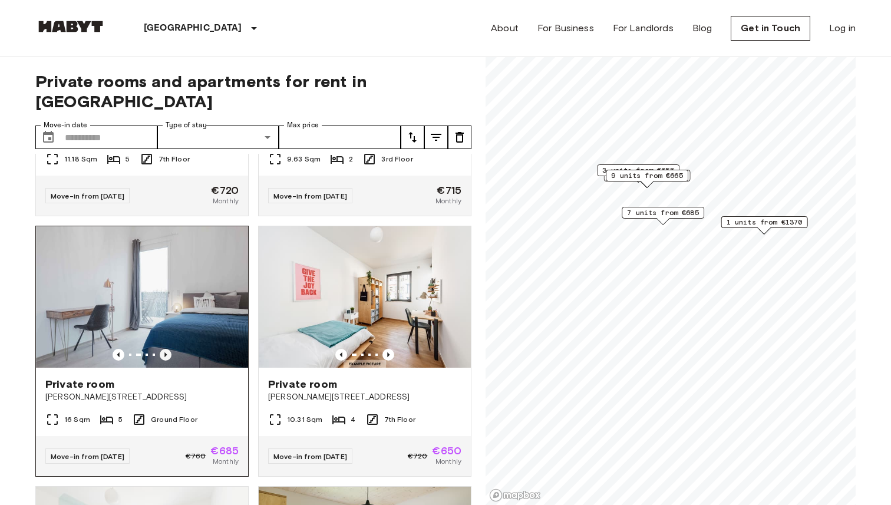
click at [167, 349] on icon "Previous image" at bounding box center [166, 355] width 12 height 12
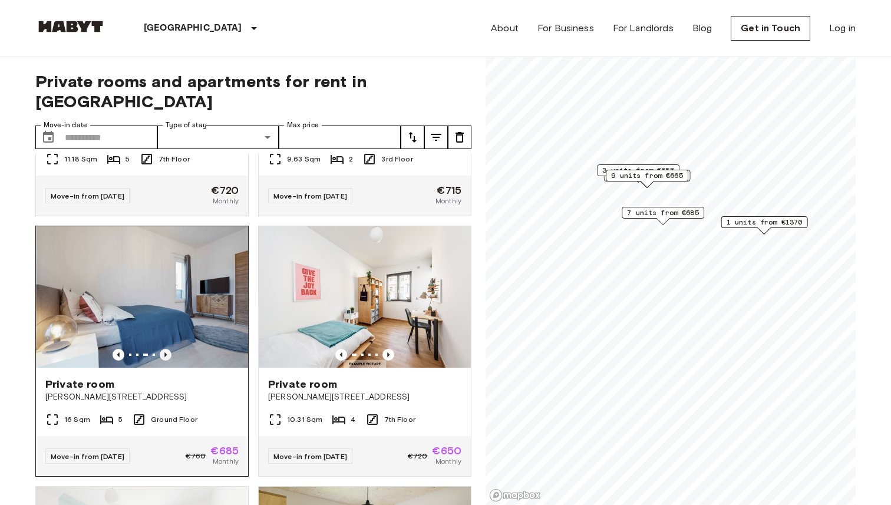
click at [167, 349] on icon "Previous image" at bounding box center [166, 355] width 12 height 12
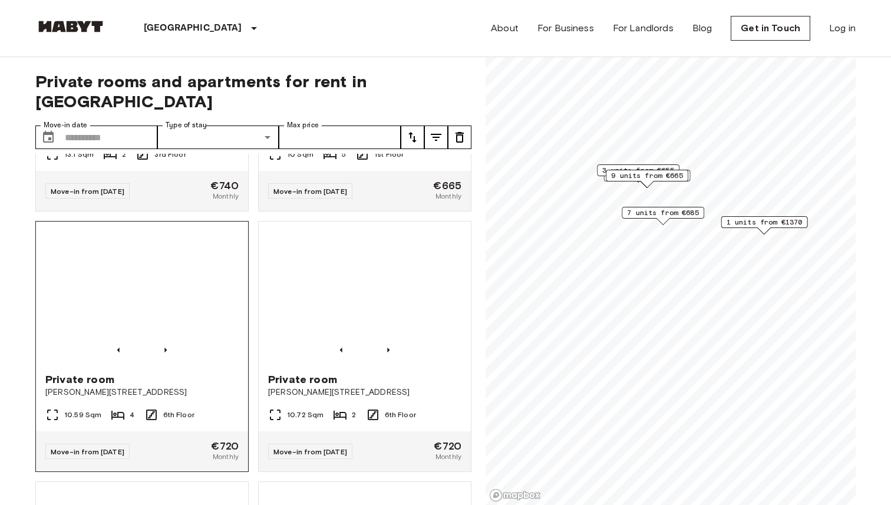
scroll to position [2807, 0]
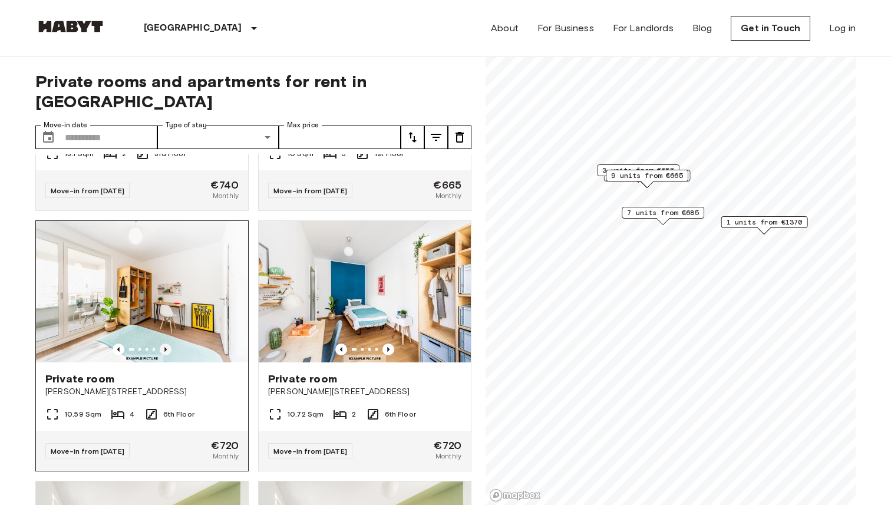
click at [167, 343] on icon "Previous image" at bounding box center [166, 349] width 12 height 12
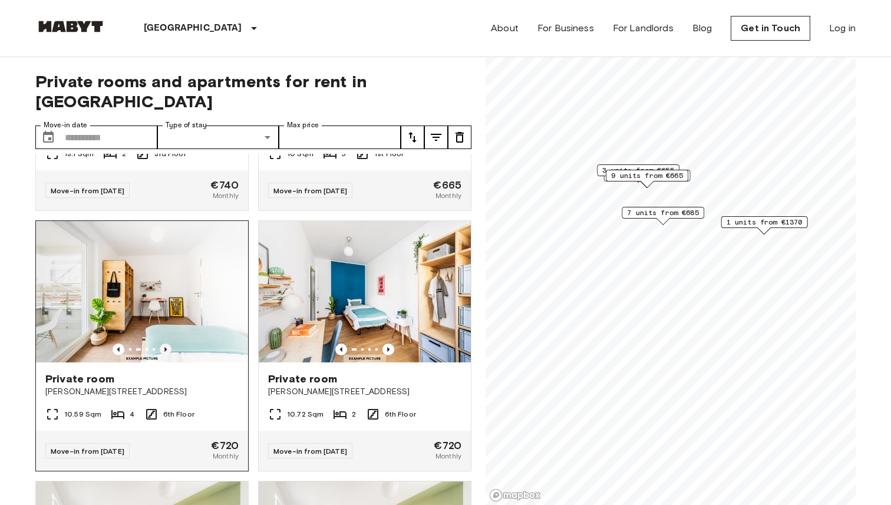
click at [167, 343] on icon "Previous image" at bounding box center [166, 349] width 12 height 12
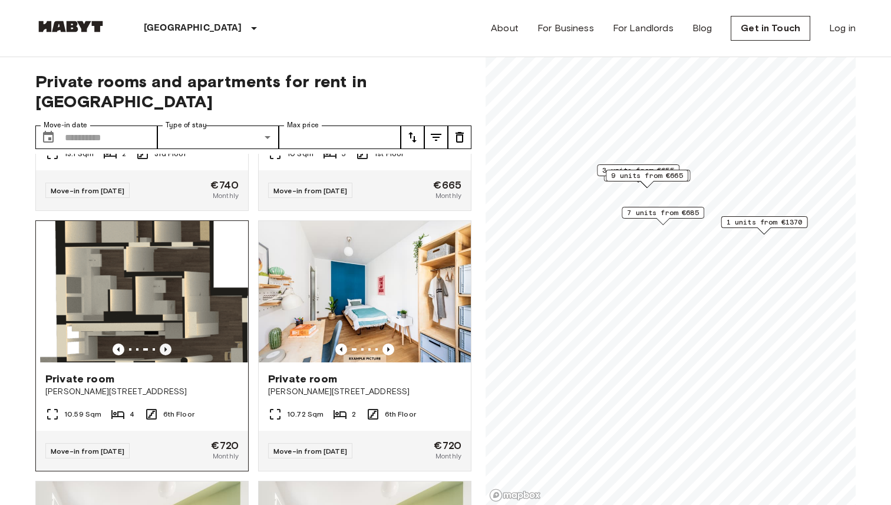
click at [167, 343] on icon "Previous image" at bounding box center [166, 349] width 12 height 12
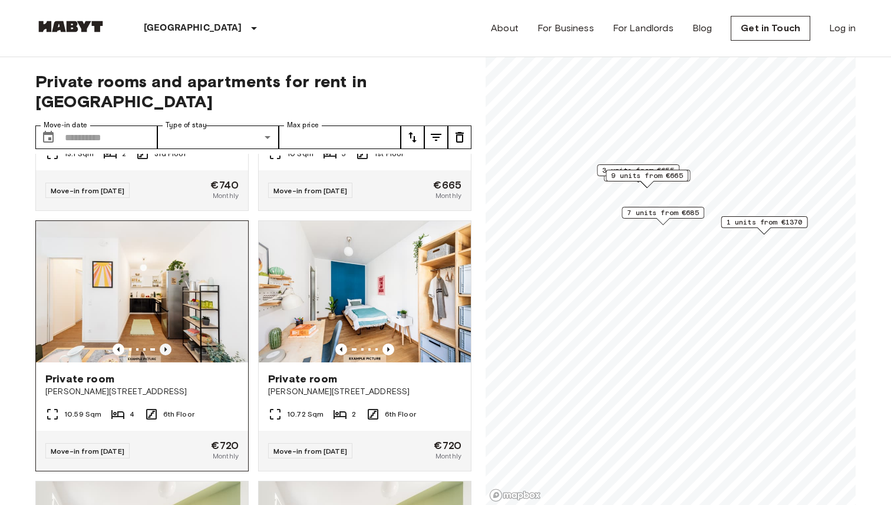
click at [167, 343] on icon "Previous image" at bounding box center [166, 349] width 12 height 12
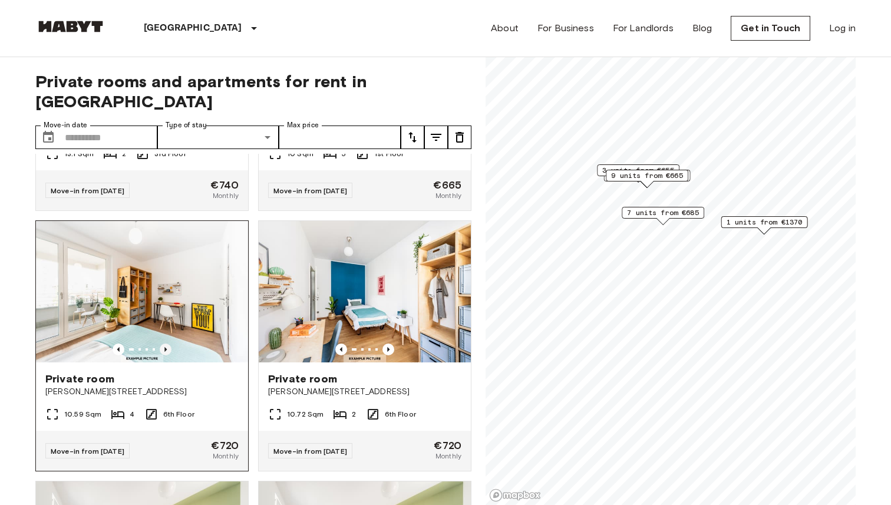
click at [167, 343] on icon "Previous image" at bounding box center [166, 349] width 12 height 12
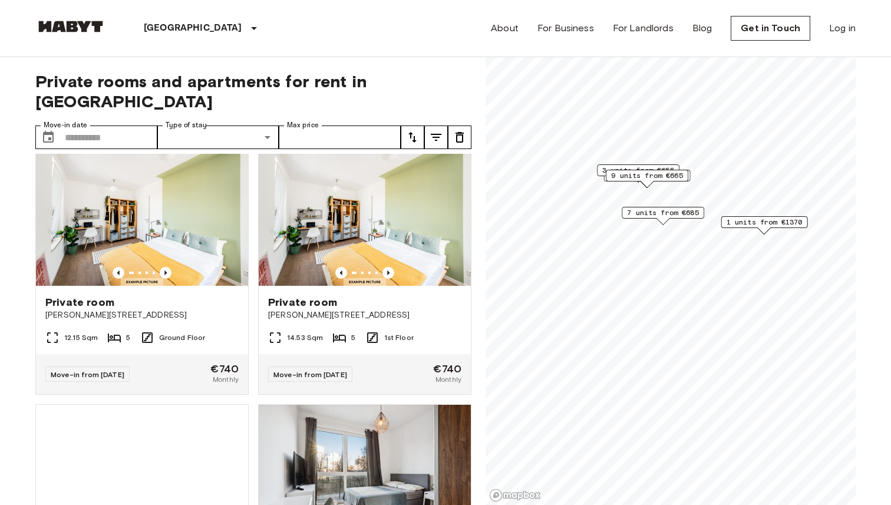
scroll to position [3147, 0]
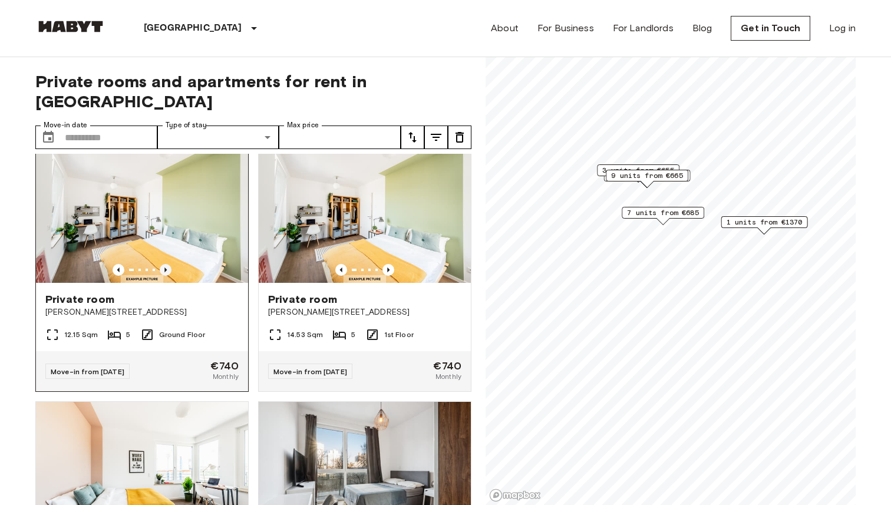
click at [167, 267] on icon "Previous image" at bounding box center [165, 269] width 2 height 5
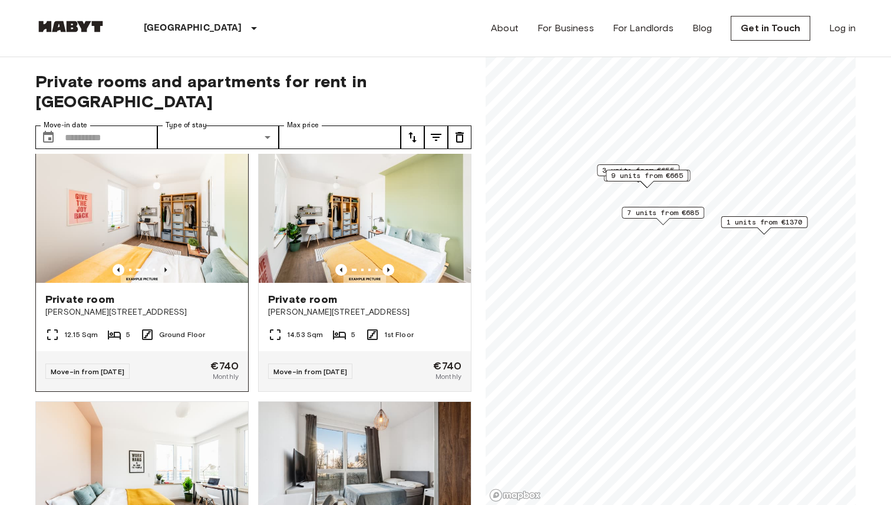
click at [167, 267] on icon "Previous image" at bounding box center [165, 269] width 2 height 5
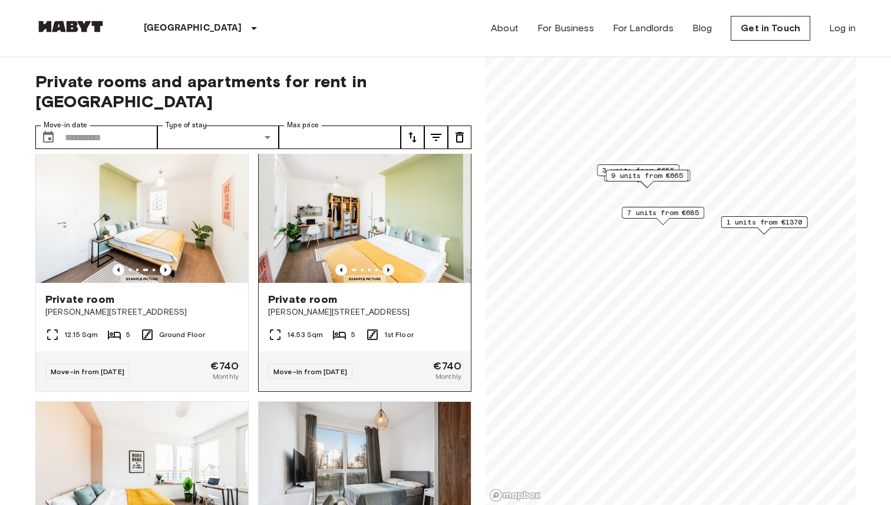
click at [388, 264] on icon "Previous image" at bounding box center [388, 270] width 12 height 12
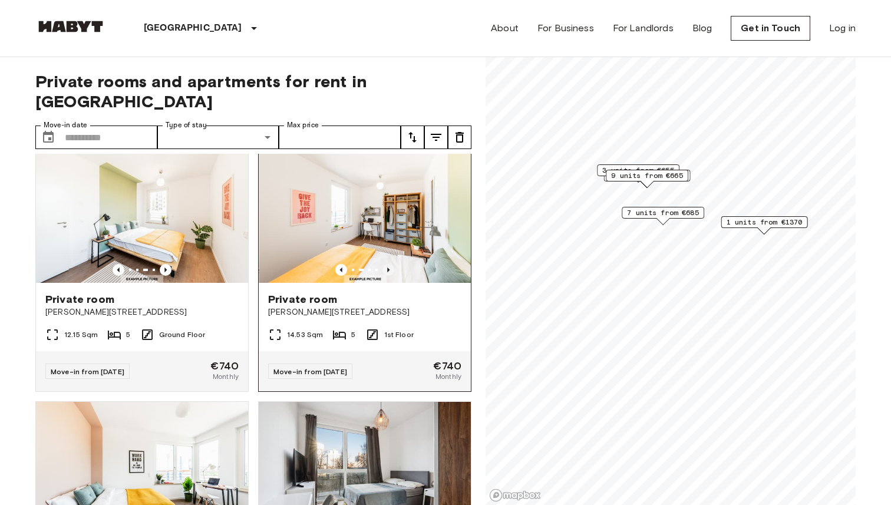
click at [388, 264] on icon "Previous image" at bounding box center [388, 270] width 12 height 12
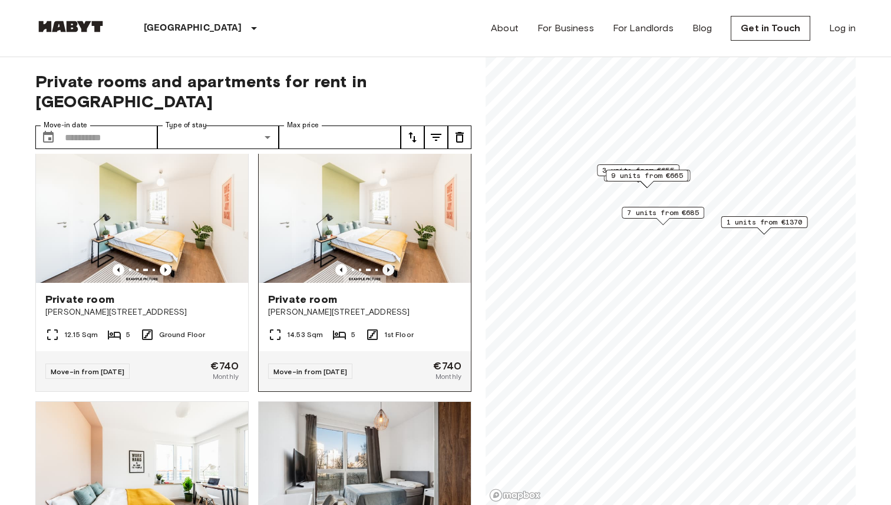
click at [388, 264] on icon "Previous image" at bounding box center [388, 270] width 12 height 12
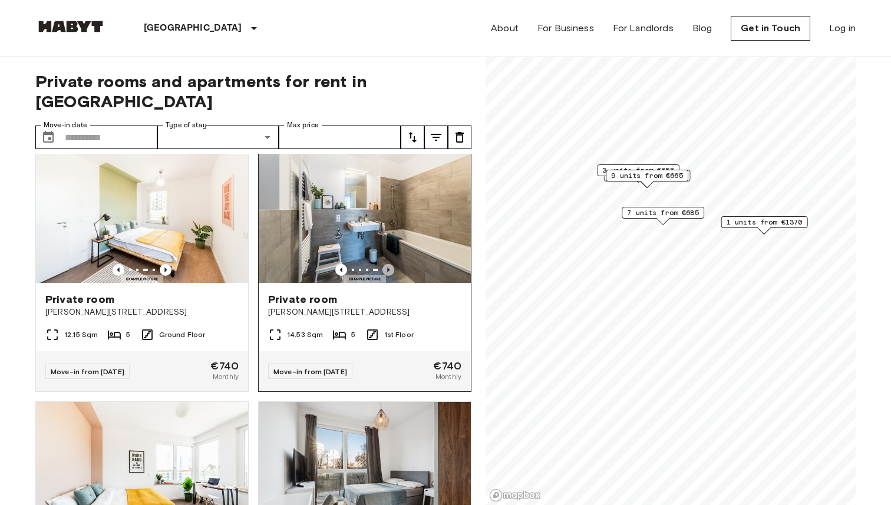
click at [388, 264] on icon "Previous image" at bounding box center [388, 270] width 12 height 12
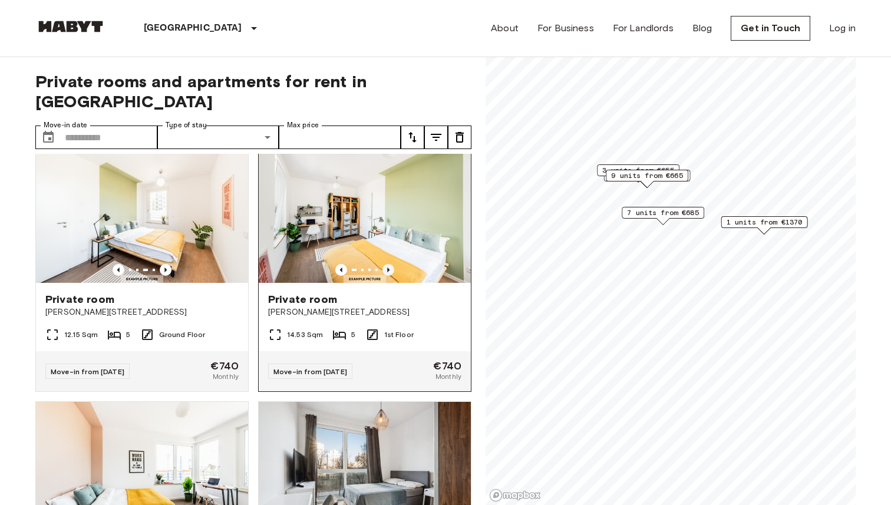
click at [388, 267] on icon "Previous image" at bounding box center [388, 269] width 2 height 5
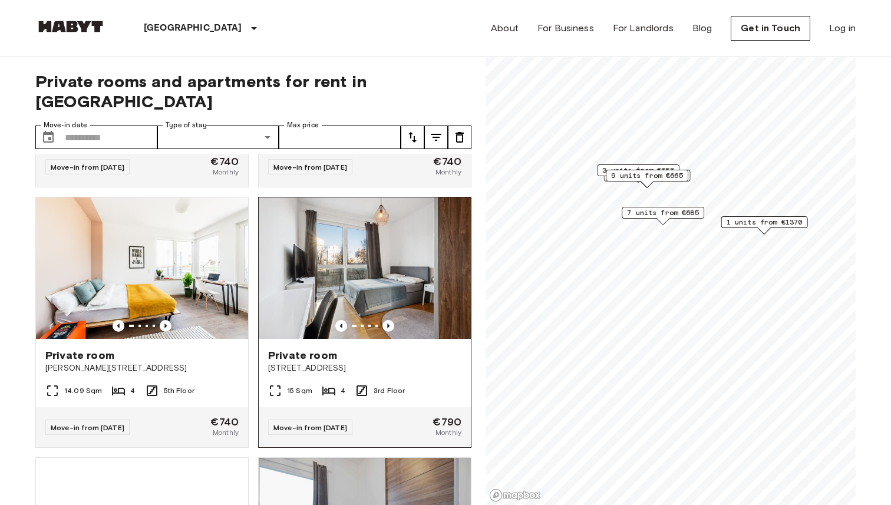
scroll to position [3355, 0]
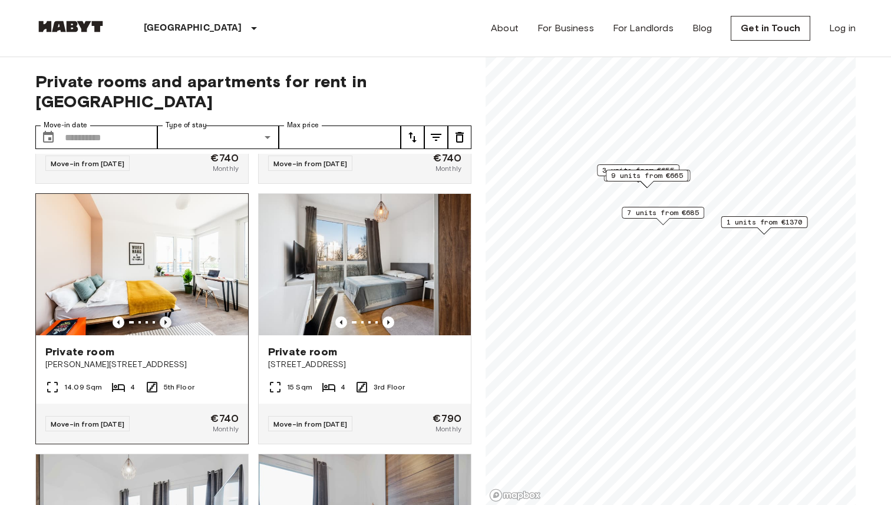
click at [166, 316] on icon "Previous image" at bounding box center [166, 322] width 12 height 12
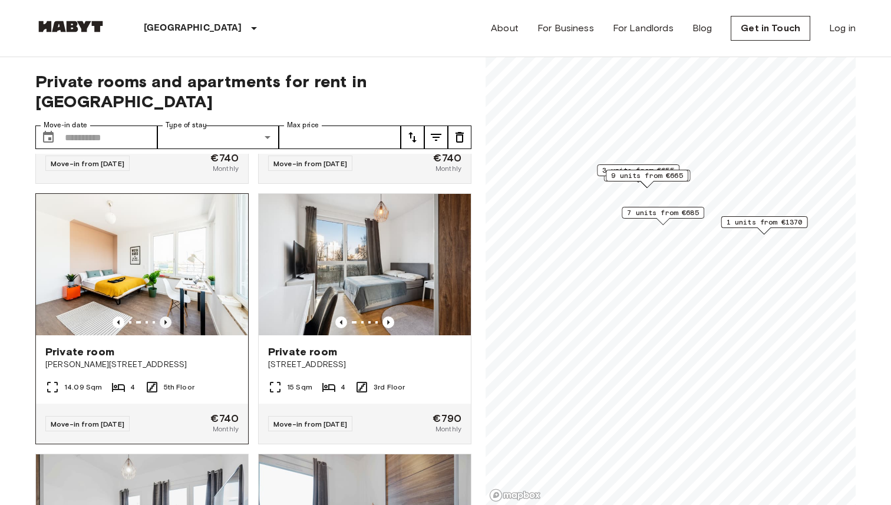
click at [166, 316] on icon "Previous image" at bounding box center [166, 322] width 12 height 12
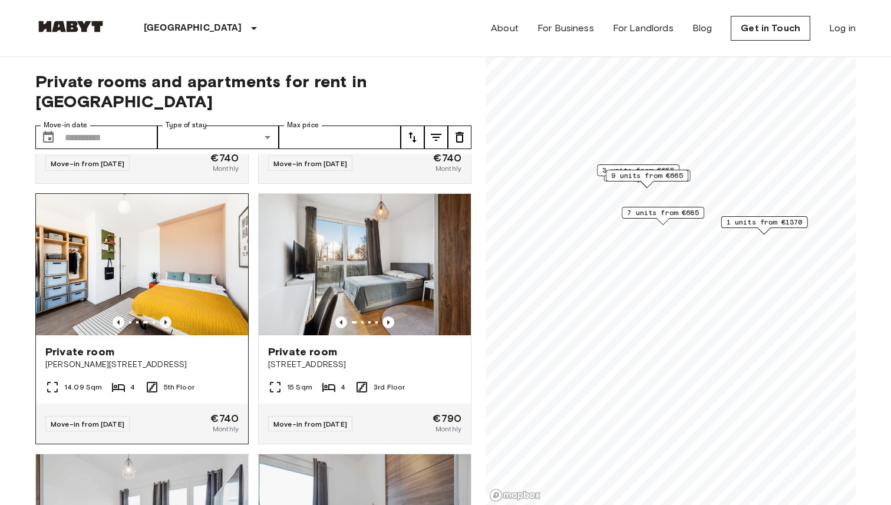
click at [166, 316] on icon "Previous image" at bounding box center [166, 322] width 12 height 12
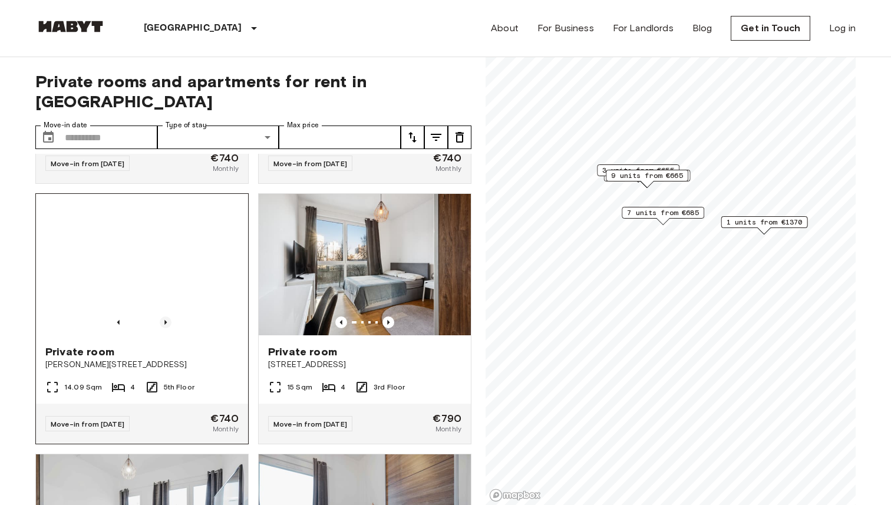
click at [166, 316] on icon "Previous image" at bounding box center [166, 322] width 12 height 12
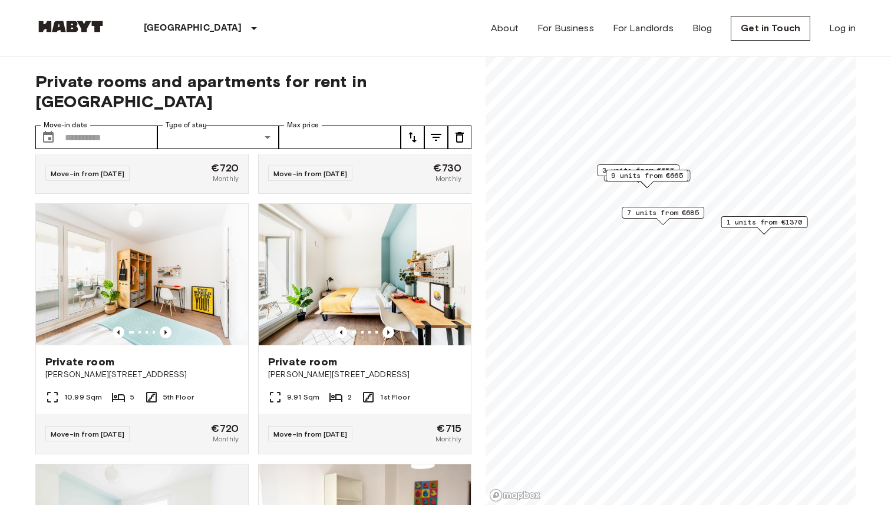
scroll to position [4391, 0]
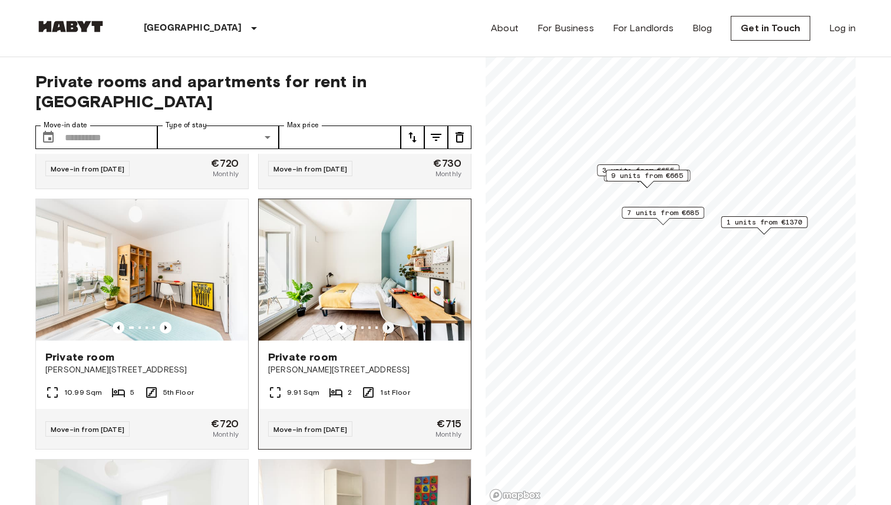
click at [391, 322] on icon "Previous image" at bounding box center [388, 328] width 12 height 12
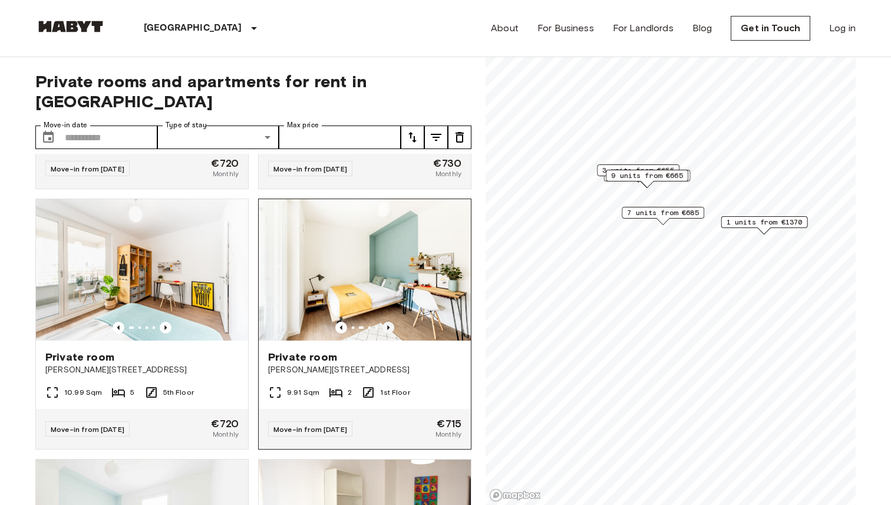
click at [391, 322] on icon "Previous image" at bounding box center [388, 328] width 12 height 12
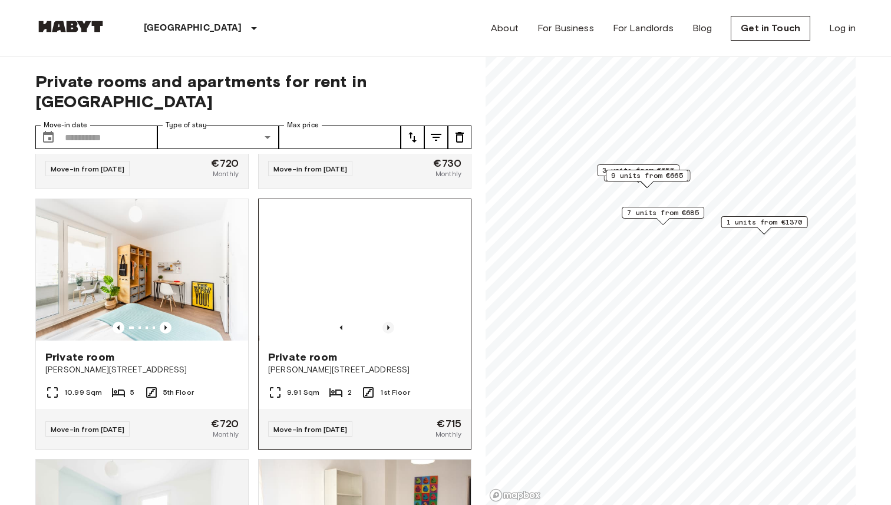
click at [391, 322] on icon "Previous image" at bounding box center [388, 328] width 12 height 12
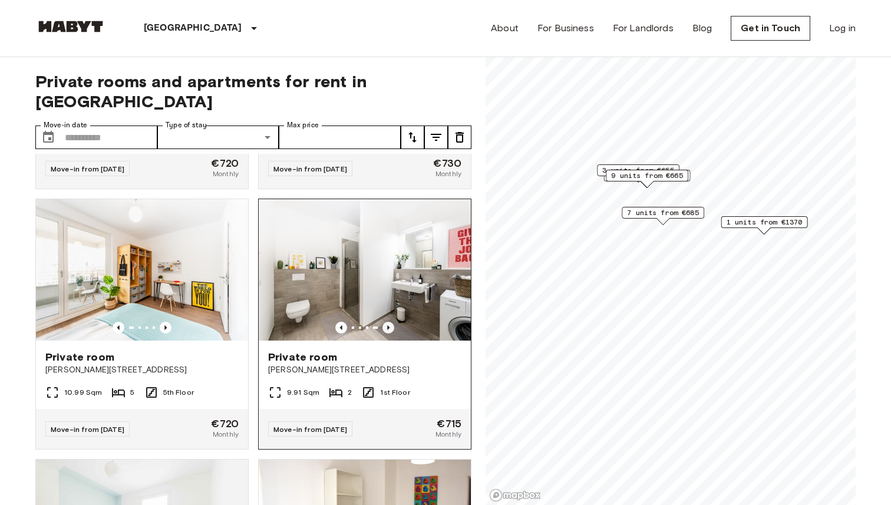
click at [391, 322] on icon "Previous image" at bounding box center [388, 328] width 12 height 12
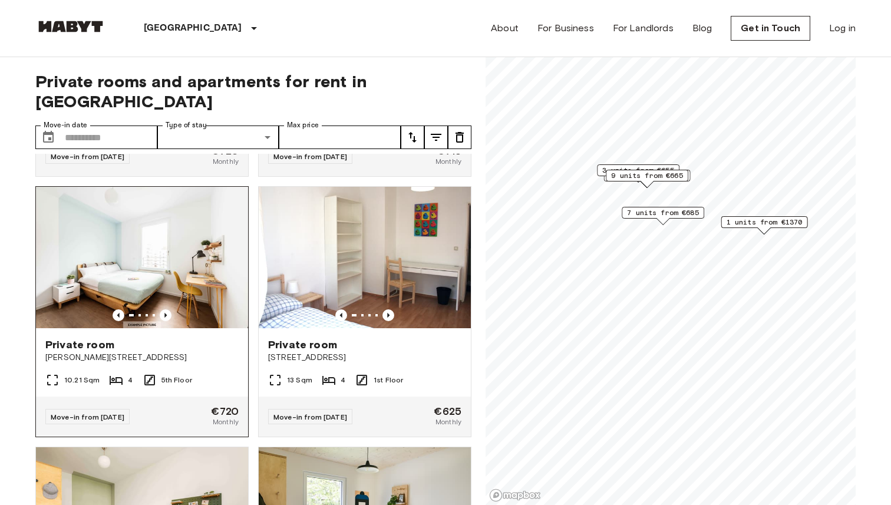
scroll to position [4668, 0]
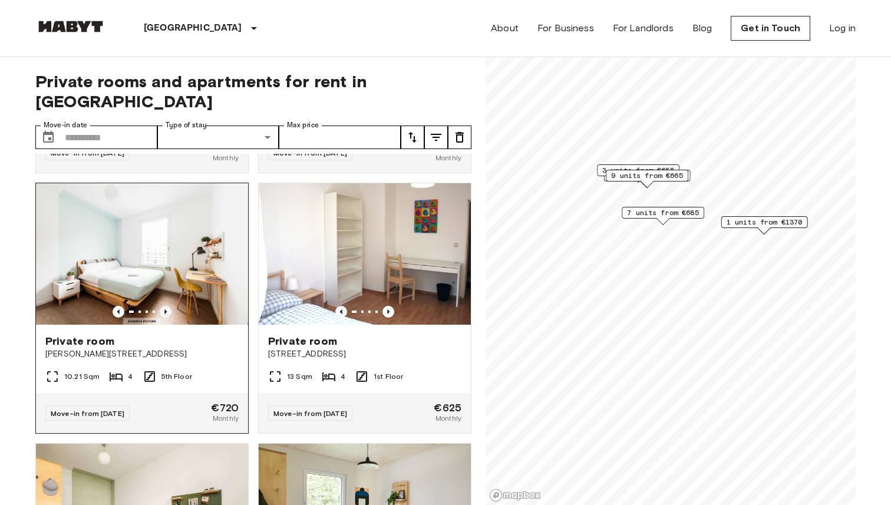
click at [166, 309] on icon "Previous image" at bounding box center [165, 311] width 2 height 5
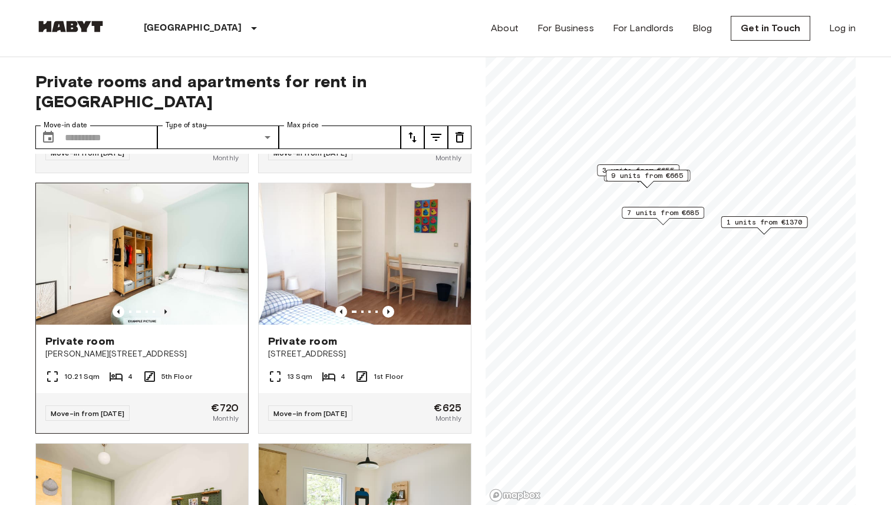
click at [166, 309] on icon "Previous image" at bounding box center [165, 311] width 2 height 5
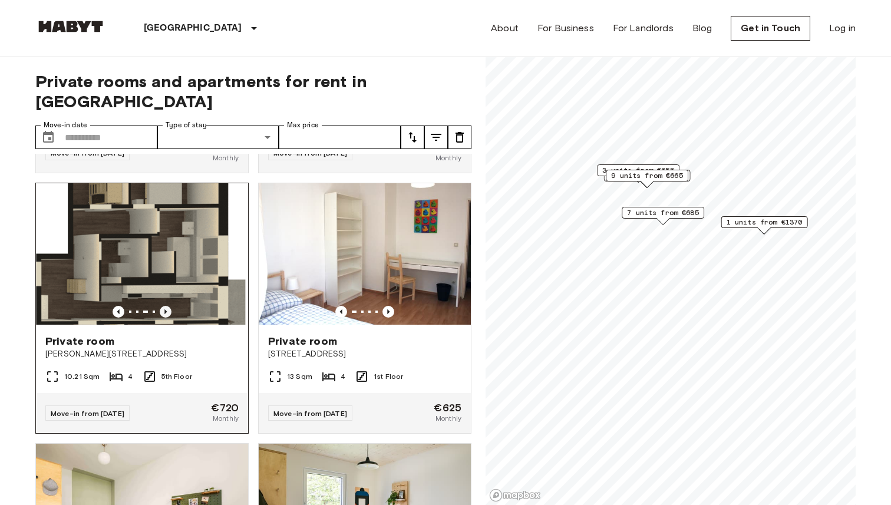
click at [166, 309] on icon "Previous image" at bounding box center [165, 311] width 2 height 5
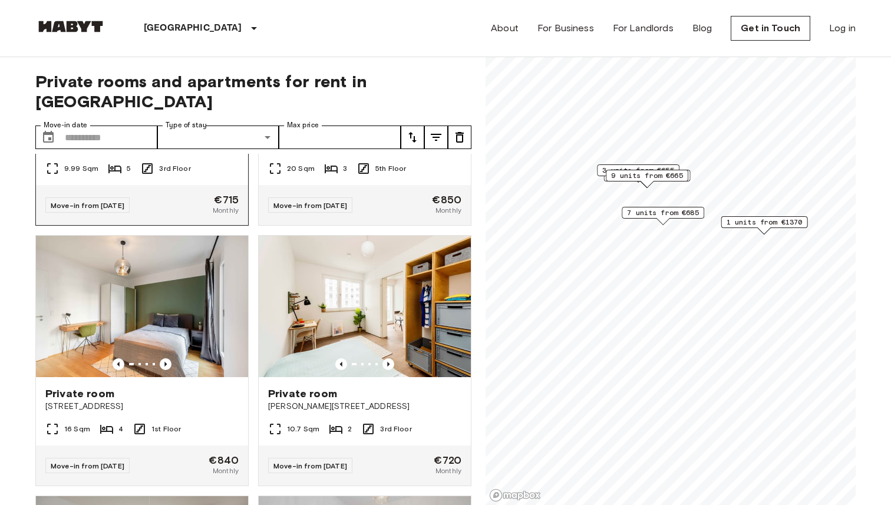
scroll to position [5660, 0]
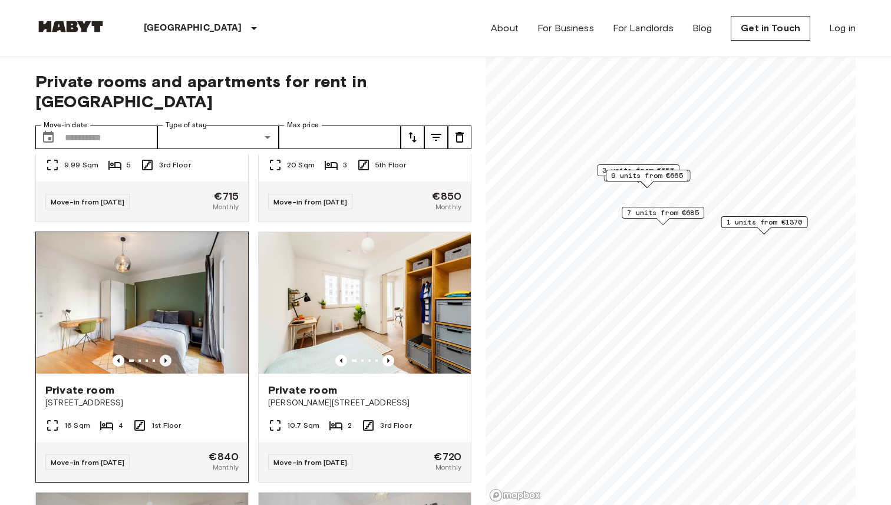
click at [163, 355] on icon "Previous image" at bounding box center [166, 361] width 12 height 12
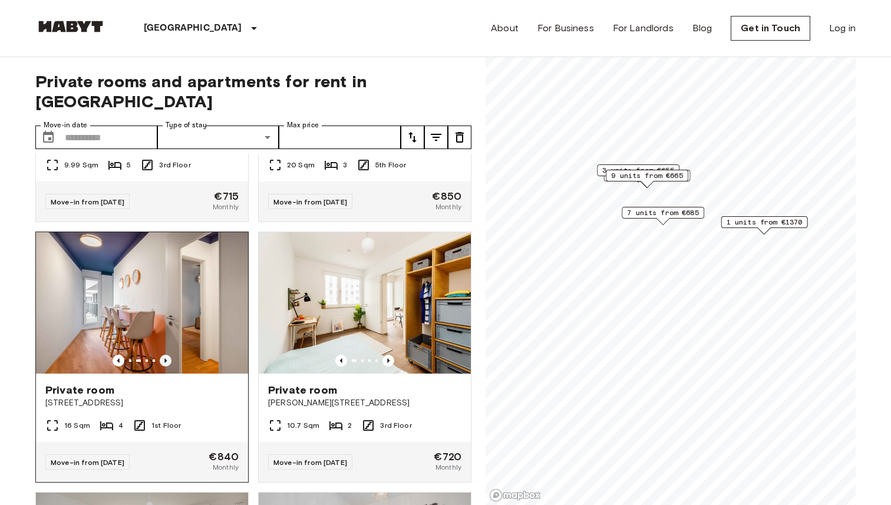
click at [163, 355] on icon "Previous image" at bounding box center [166, 361] width 12 height 12
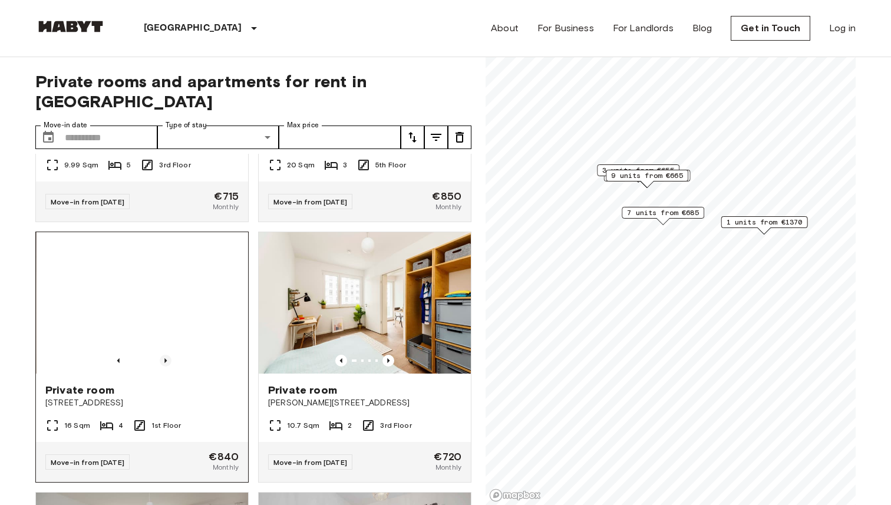
click at [163, 355] on icon "Previous image" at bounding box center [166, 361] width 12 height 12
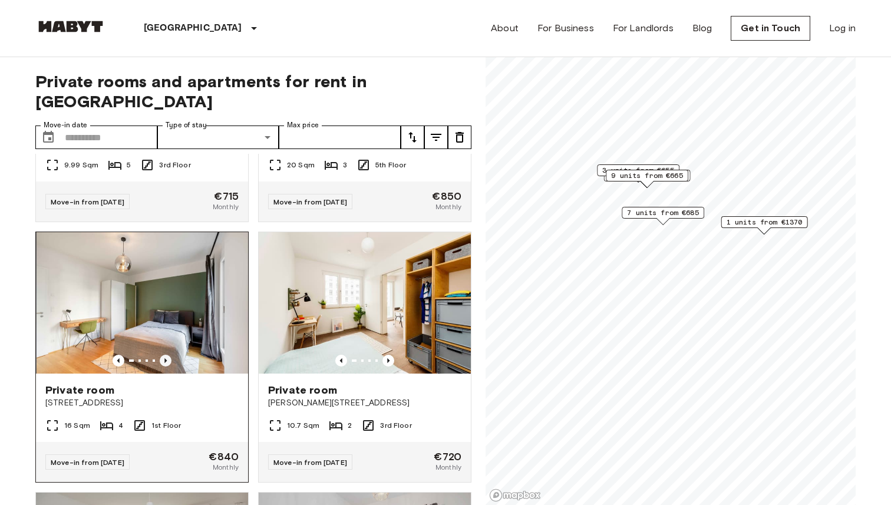
click at [163, 355] on icon "Previous image" at bounding box center [166, 361] width 12 height 12
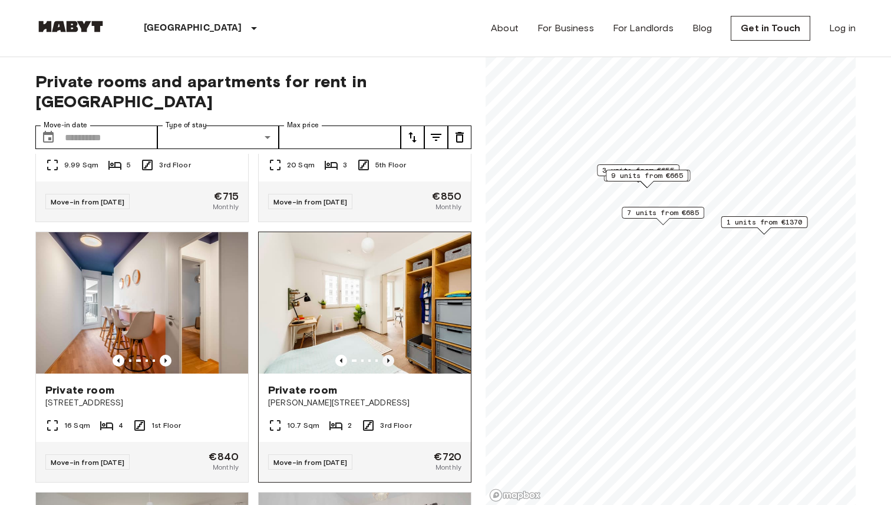
click at [388, 358] on icon "Previous image" at bounding box center [388, 360] width 2 height 5
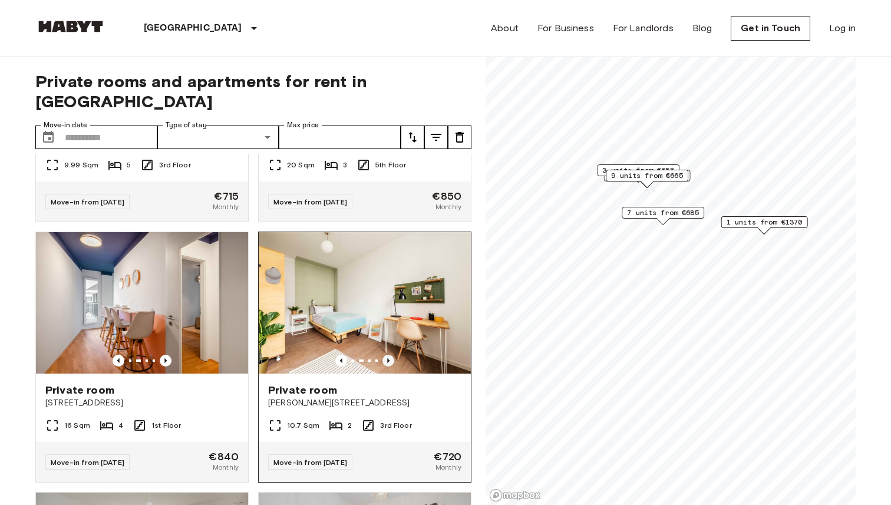
click at [388, 358] on icon "Previous image" at bounding box center [388, 360] width 2 height 5
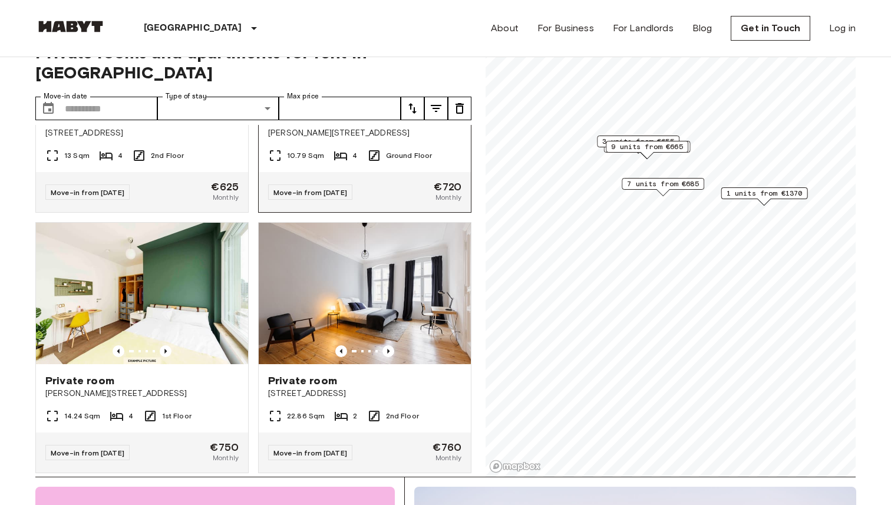
scroll to position [34, 0]
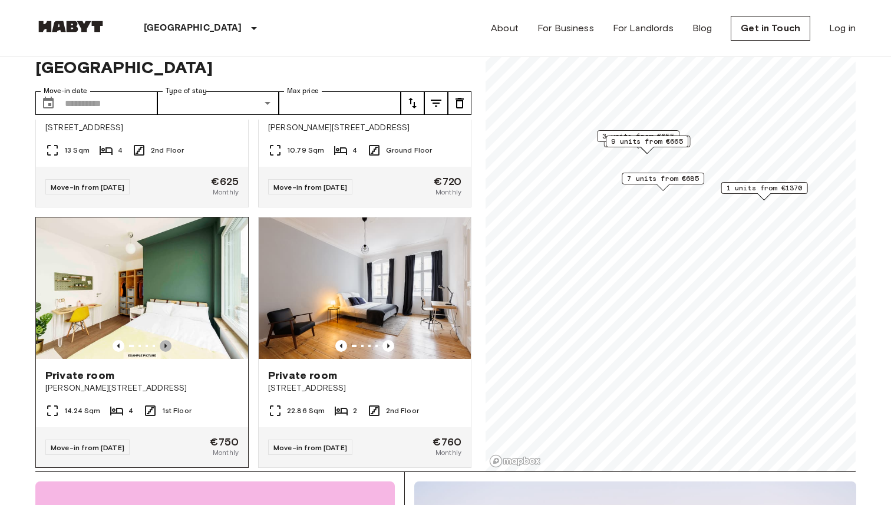
click at [168, 340] on icon "Previous image" at bounding box center [166, 346] width 12 height 12
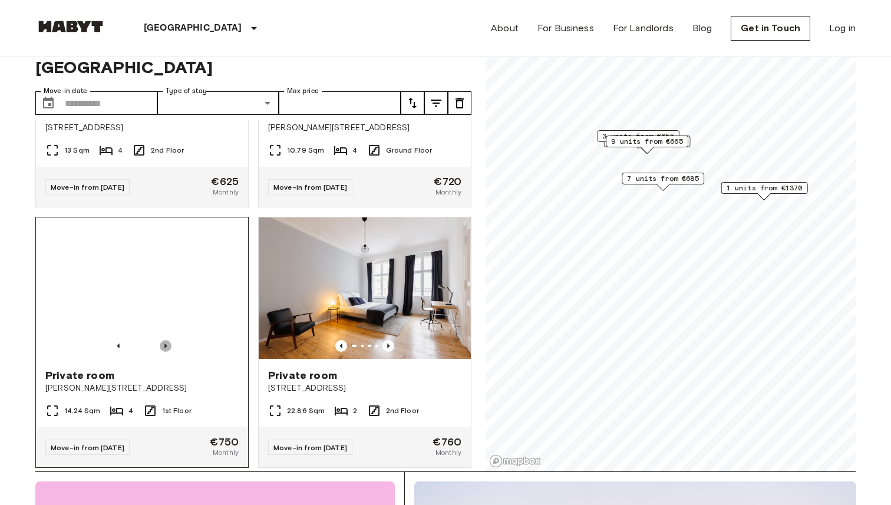
click at [167, 340] on icon "Previous image" at bounding box center [166, 346] width 12 height 12
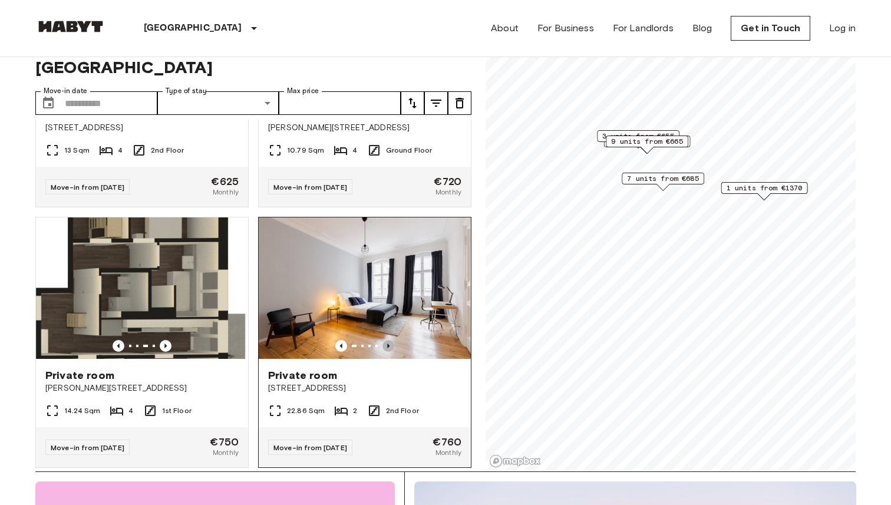
click at [391, 340] on icon "Previous image" at bounding box center [388, 346] width 12 height 12
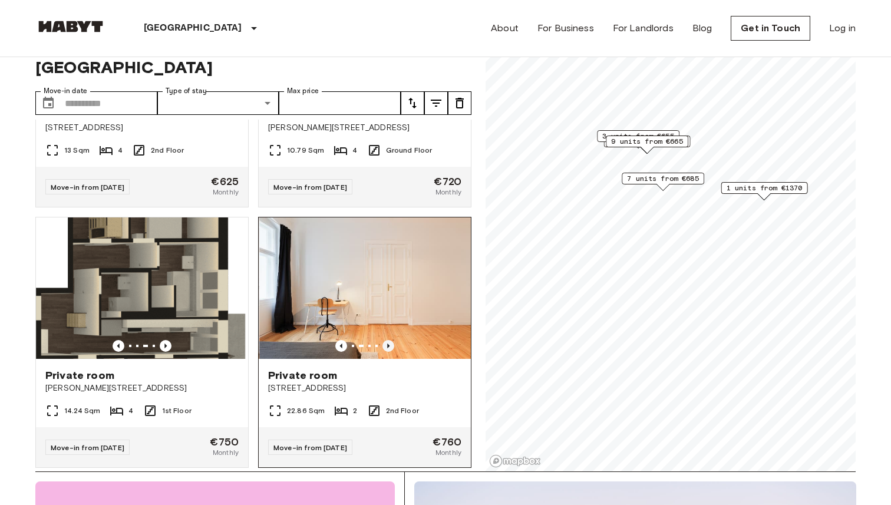
click at [391, 340] on icon "Previous image" at bounding box center [388, 346] width 12 height 12
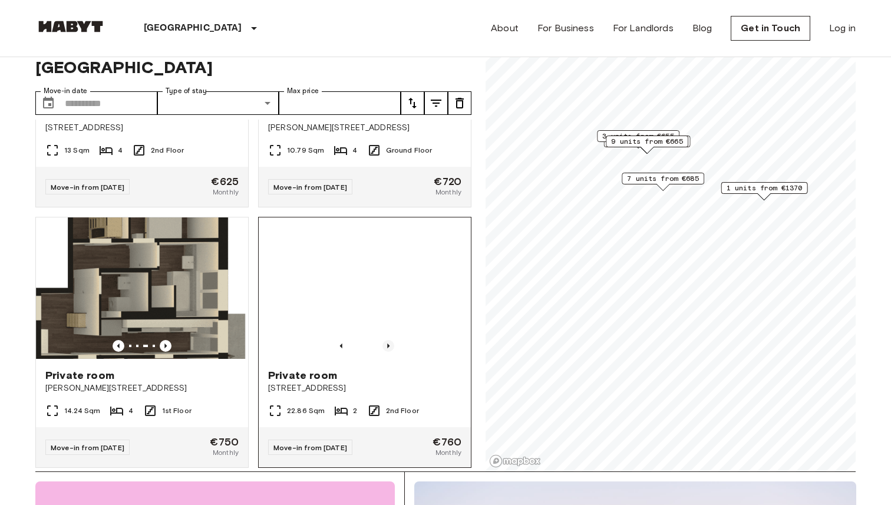
click at [391, 340] on icon "Previous image" at bounding box center [388, 346] width 12 height 12
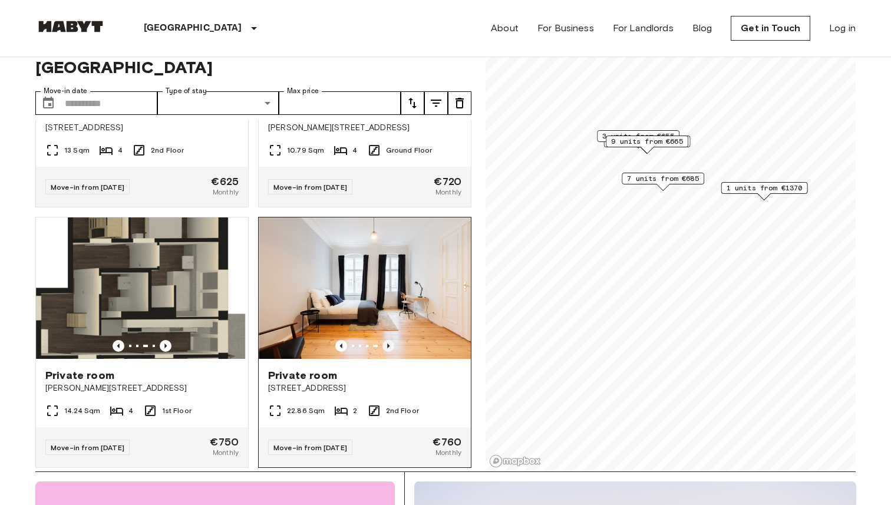
click at [391, 340] on icon "Previous image" at bounding box center [388, 346] width 12 height 12
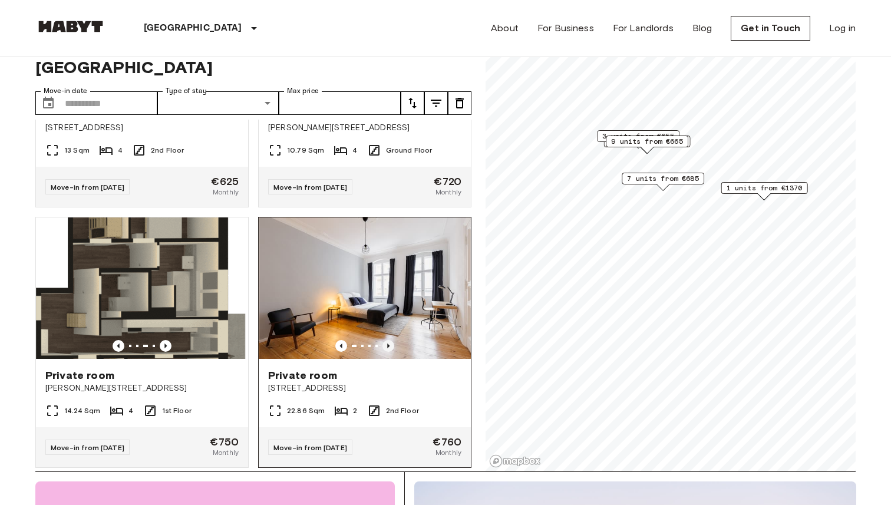
click at [391, 340] on icon "Previous image" at bounding box center [388, 346] width 12 height 12
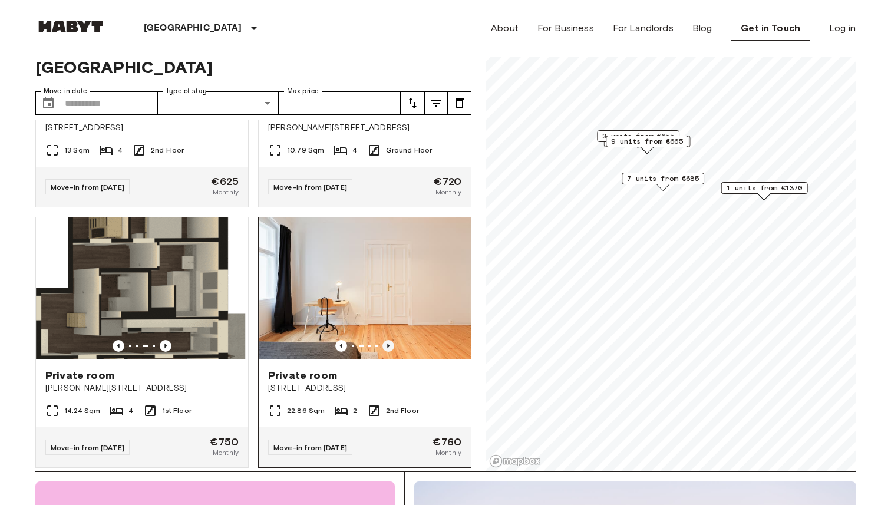
click at [391, 340] on icon "Previous image" at bounding box center [388, 346] width 12 height 12
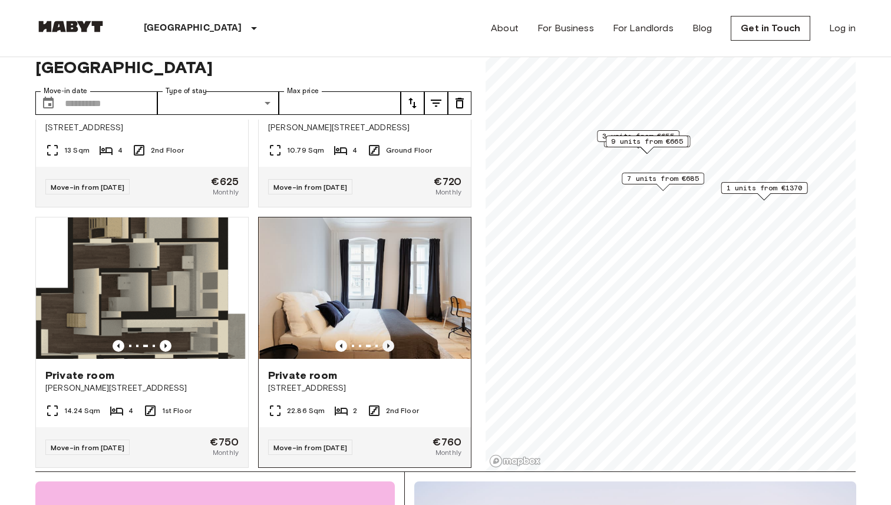
click at [391, 340] on icon "Previous image" at bounding box center [388, 346] width 12 height 12
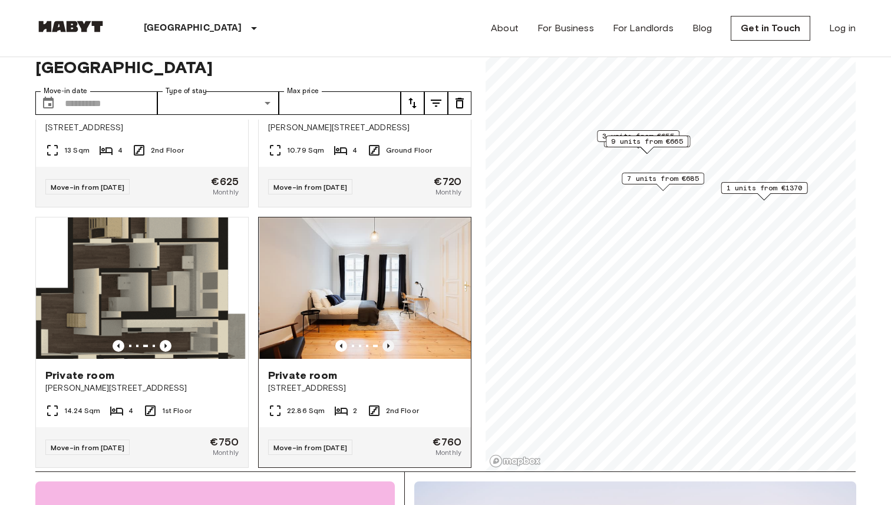
click at [391, 340] on icon "Previous image" at bounding box center [388, 346] width 12 height 12
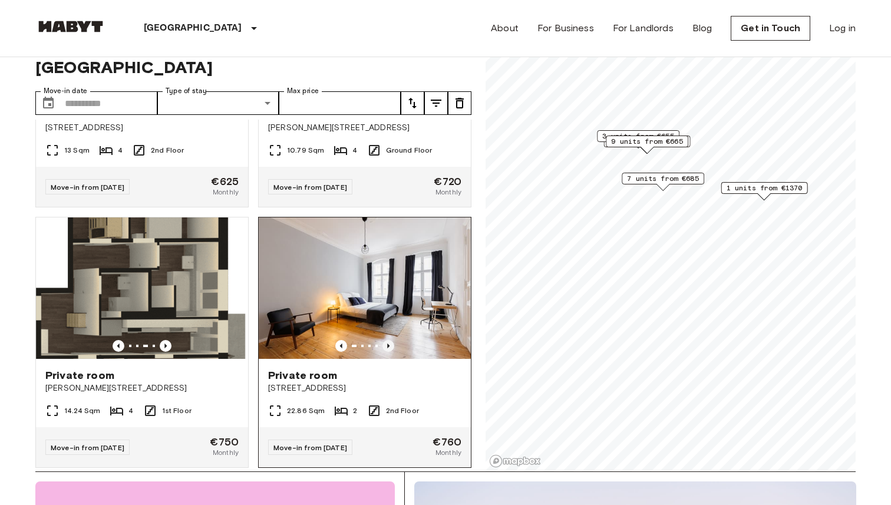
click at [391, 340] on icon "Previous image" at bounding box center [388, 346] width 12 height 12
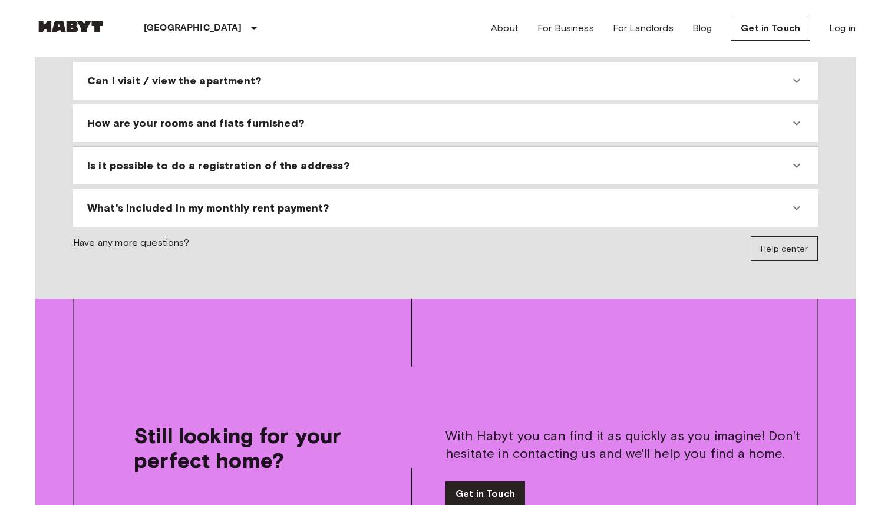
scroll to position [1220, 0]
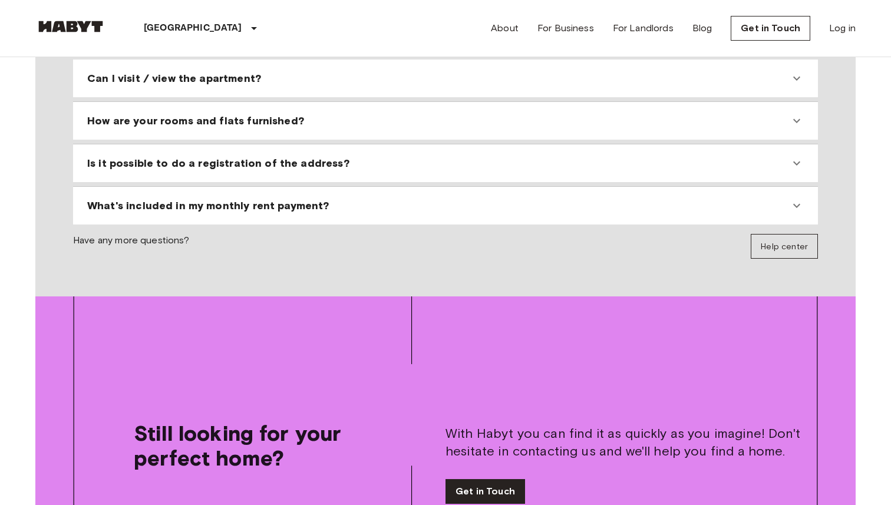
click at [144, 234] on span "Have any more questions?" at bounding box center [131, 246] width 117 height 25
click at [794, 242] on span "Help center" at bounding box center [784, 247] width 47 height 10
